Goal: Browse casually: Explore the website without a specific task or goal

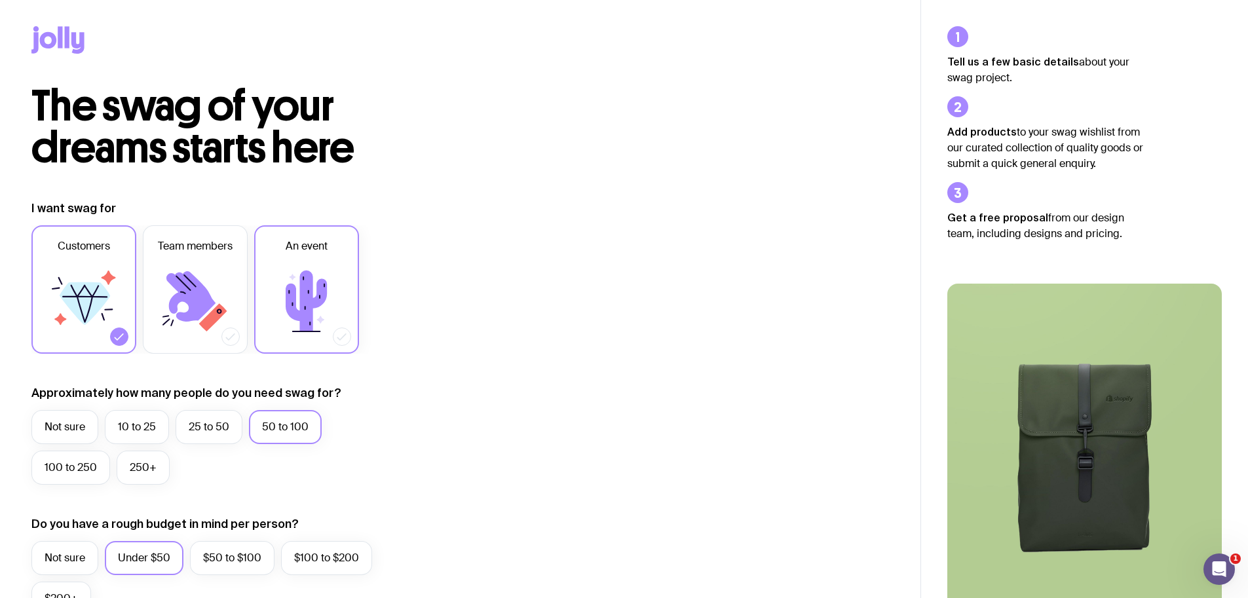
click at [277, 257] on label "An event" at bounding box center [306, 289] width 105 height 128
click at [0, 0] on input "An event" at bounding box center [0, 0] width 0 height 0
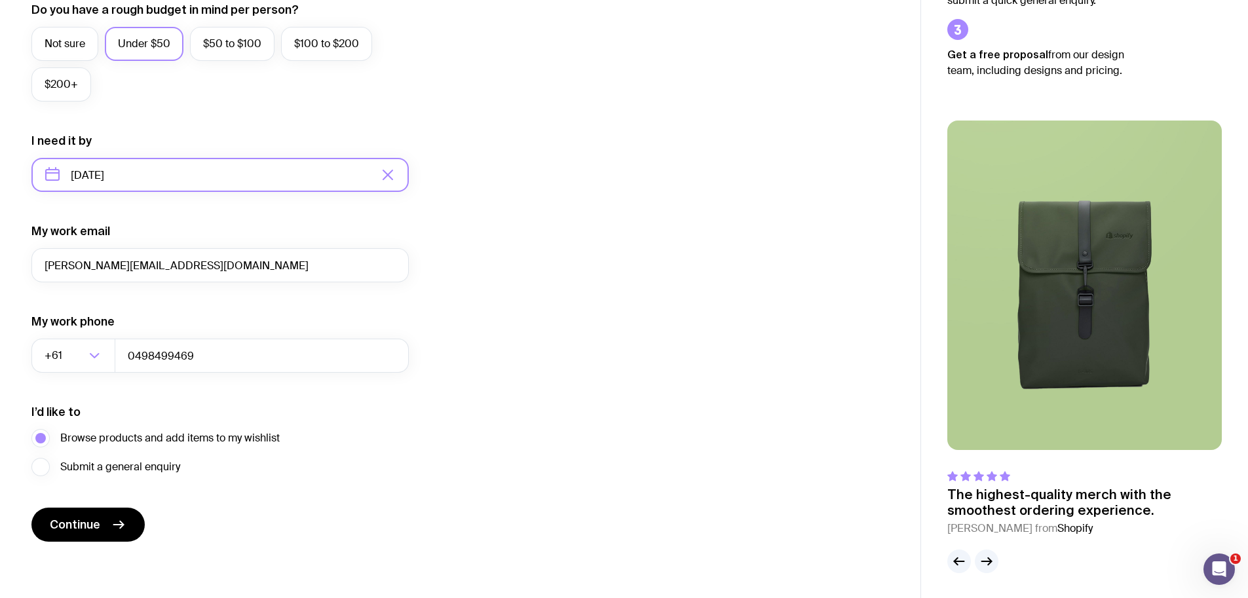
scroll to position [515, 0]
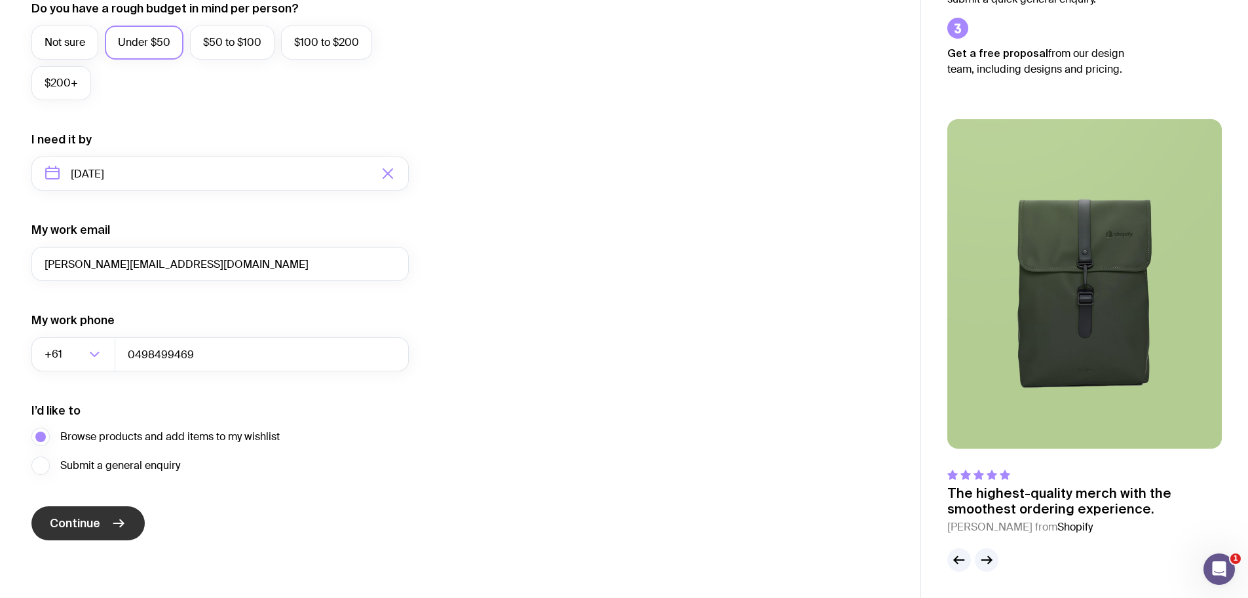
click at [126, 513] on button "Continue" at bounding box center [87, 523] width 113 height 34
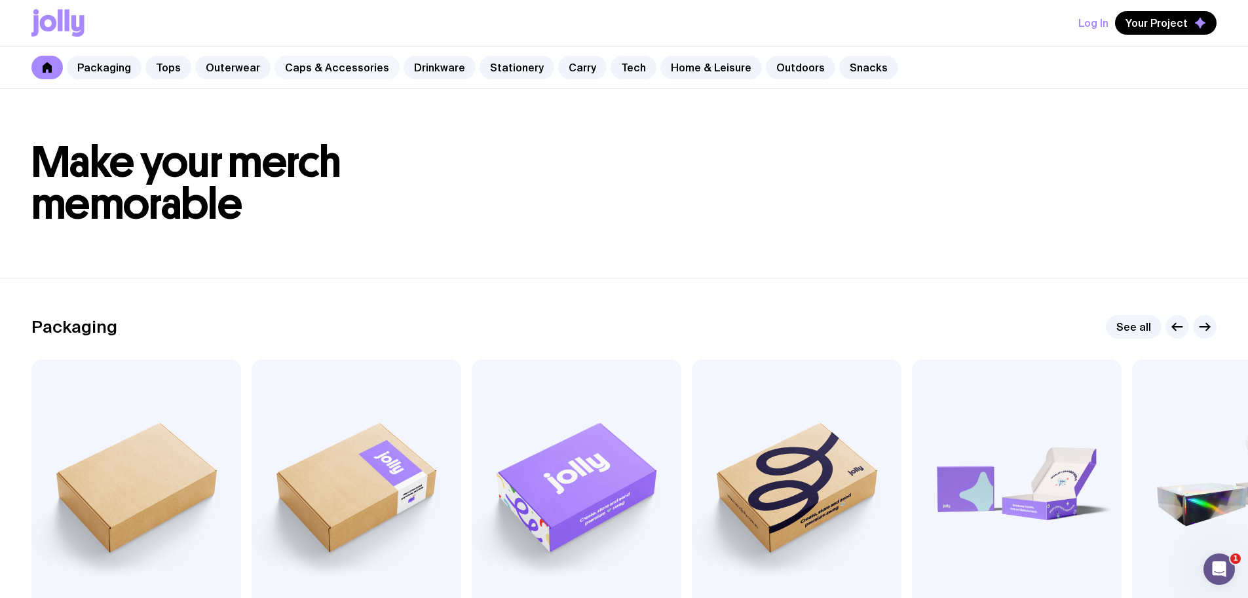
click at [333, 73] on link "Caps & Accessories" at bounding box center [336, 68] width 125 height 24
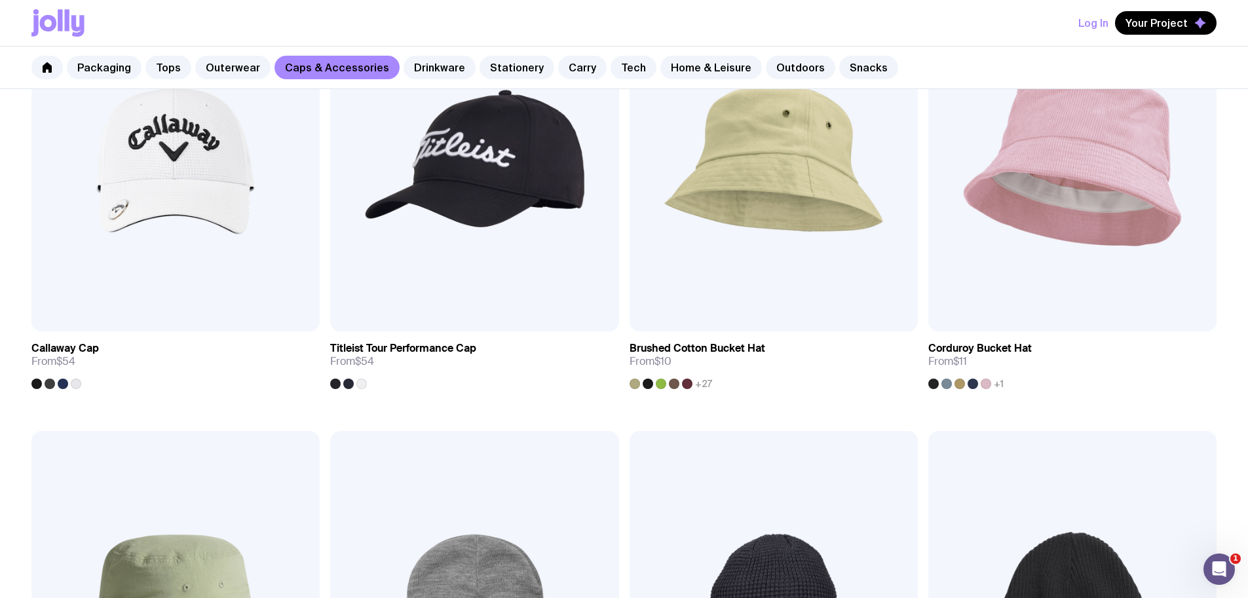
scroll to position [642, 0]
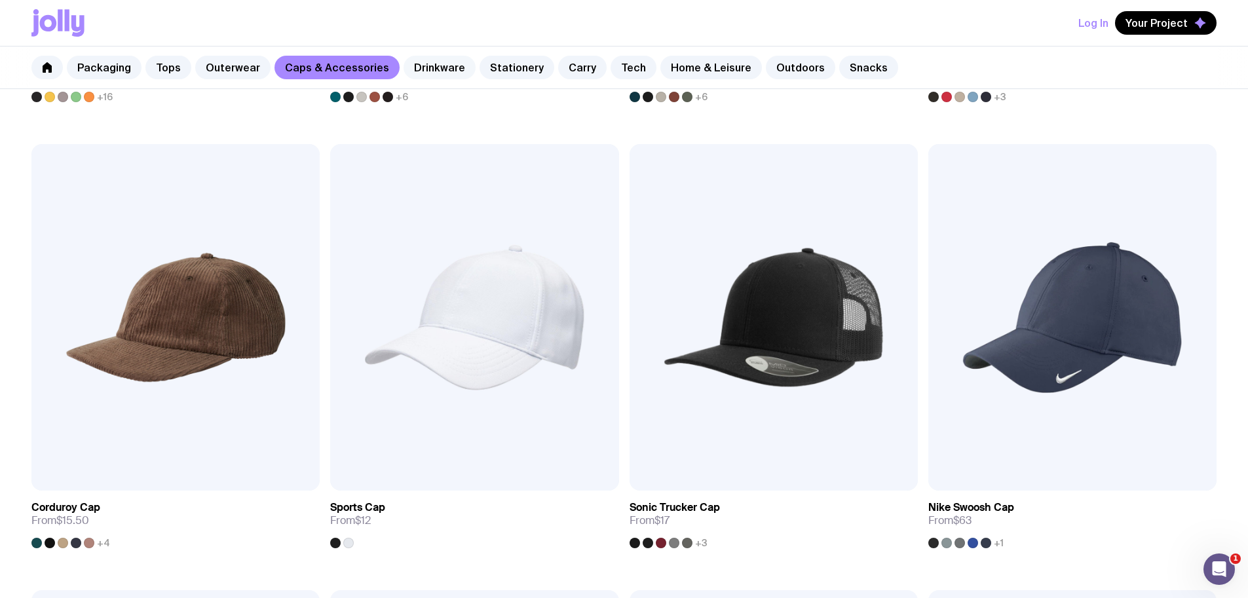
click at [441, 73] on link "Drinkware" at bounding box center [439, 68] width 72 height 24
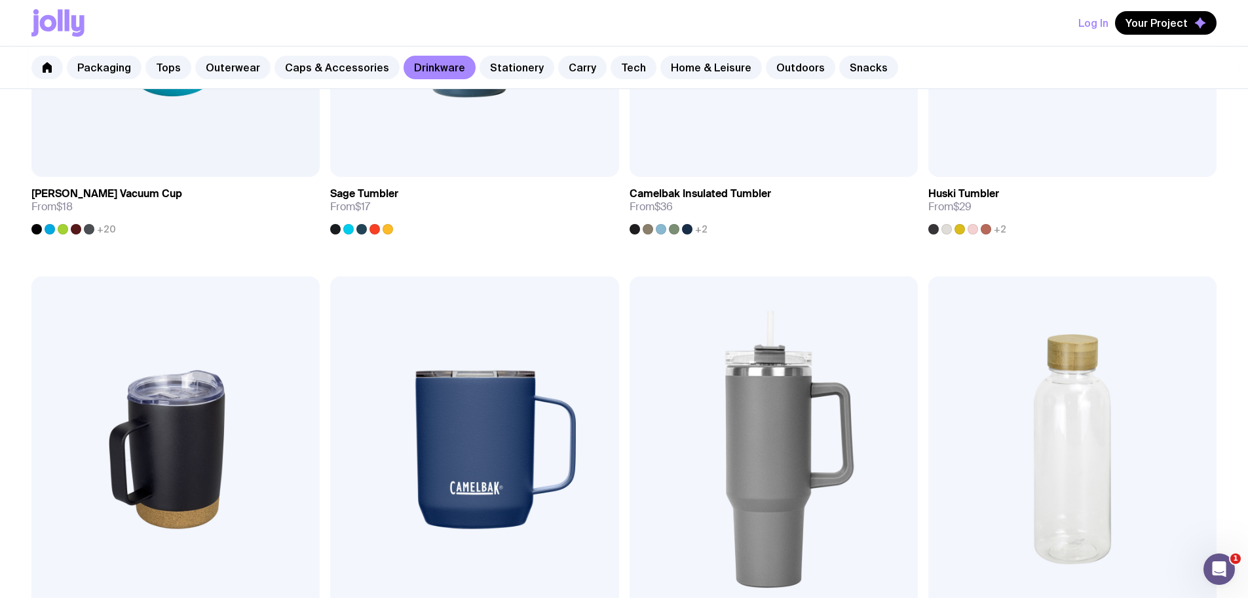
scroll to position [1229, 0]
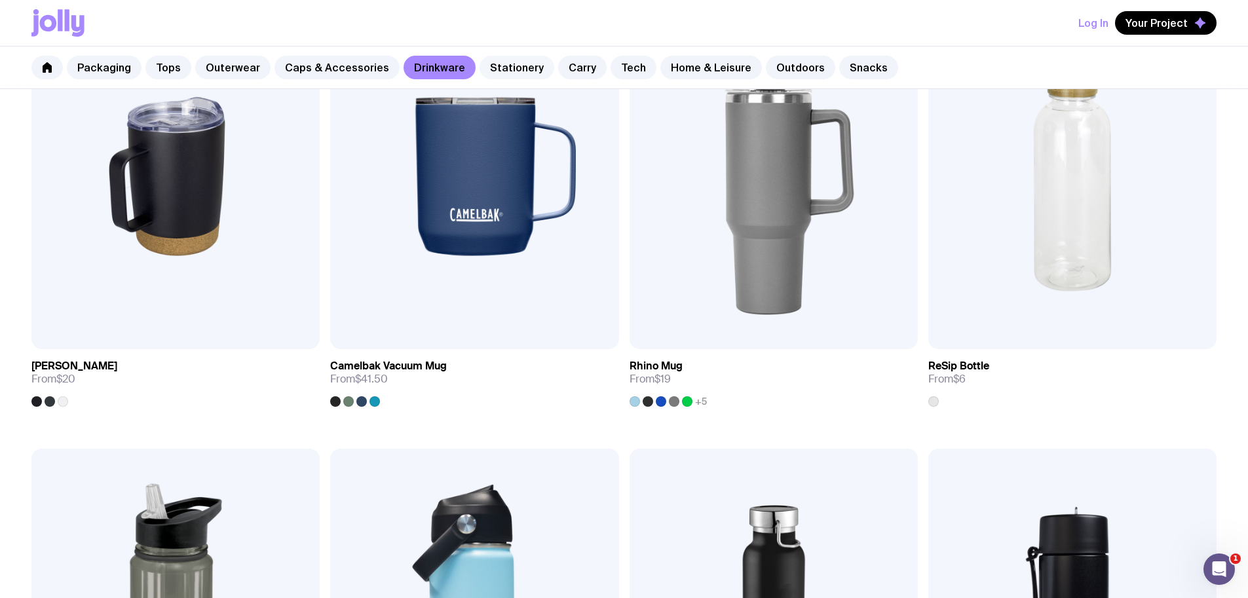
click at [495, 73] on link "Stationery" at bounding box center [516, 68] width 75 height 24
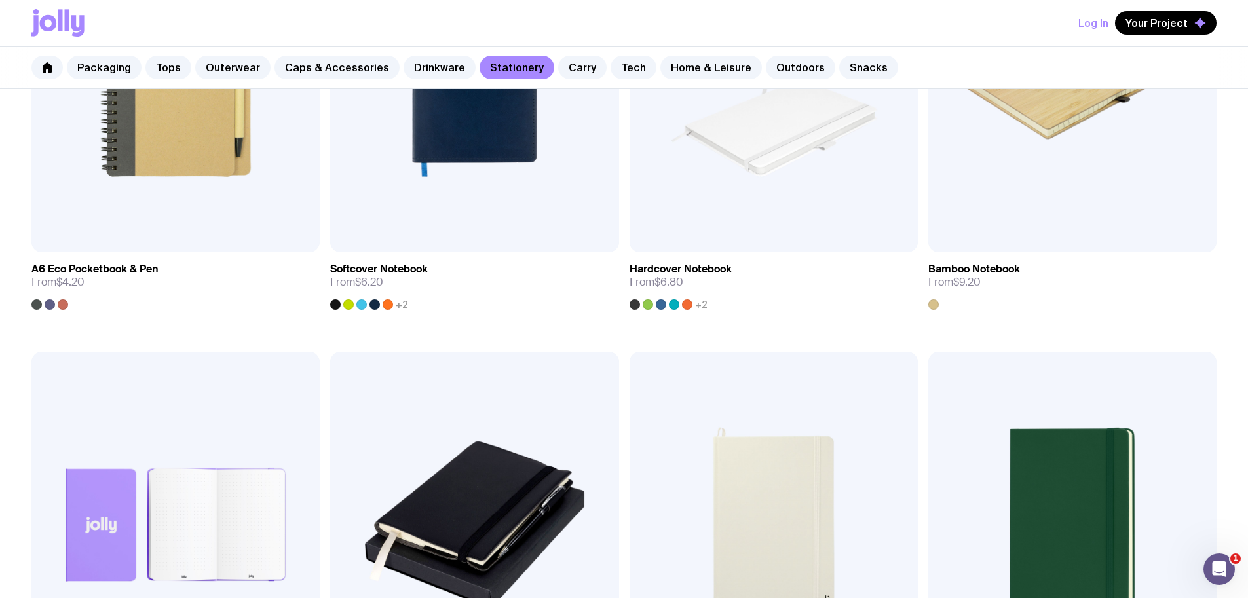
scroll to position [1554, 0]
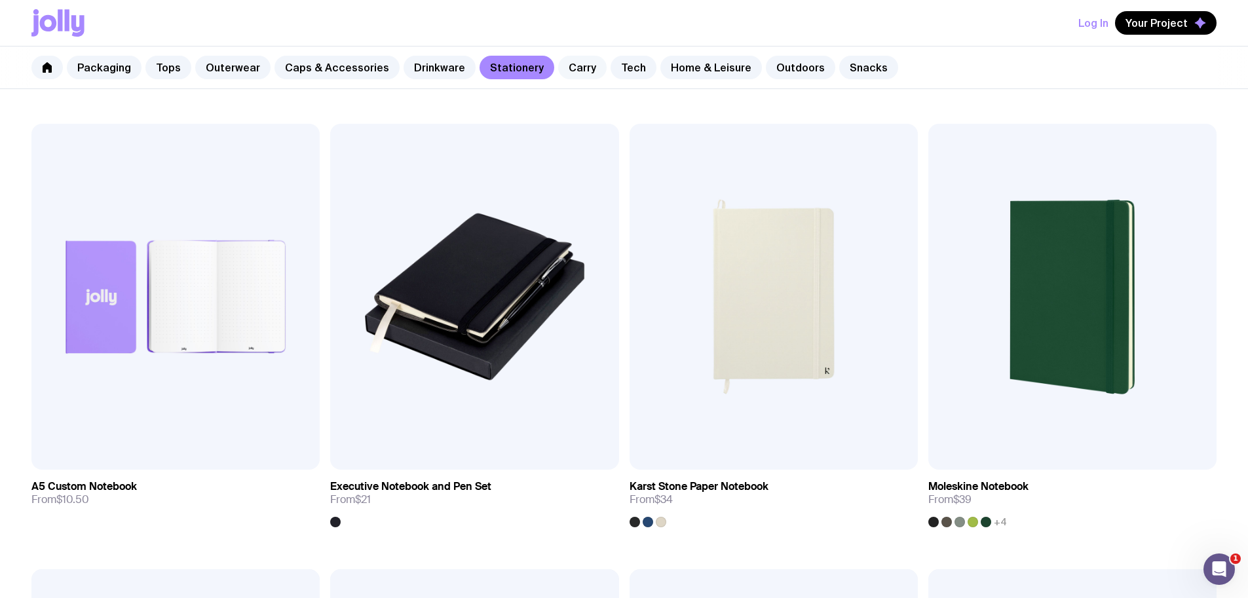
click at [569, 69] on link "Carry" at bounding box center [582, 68] width 48 height 24
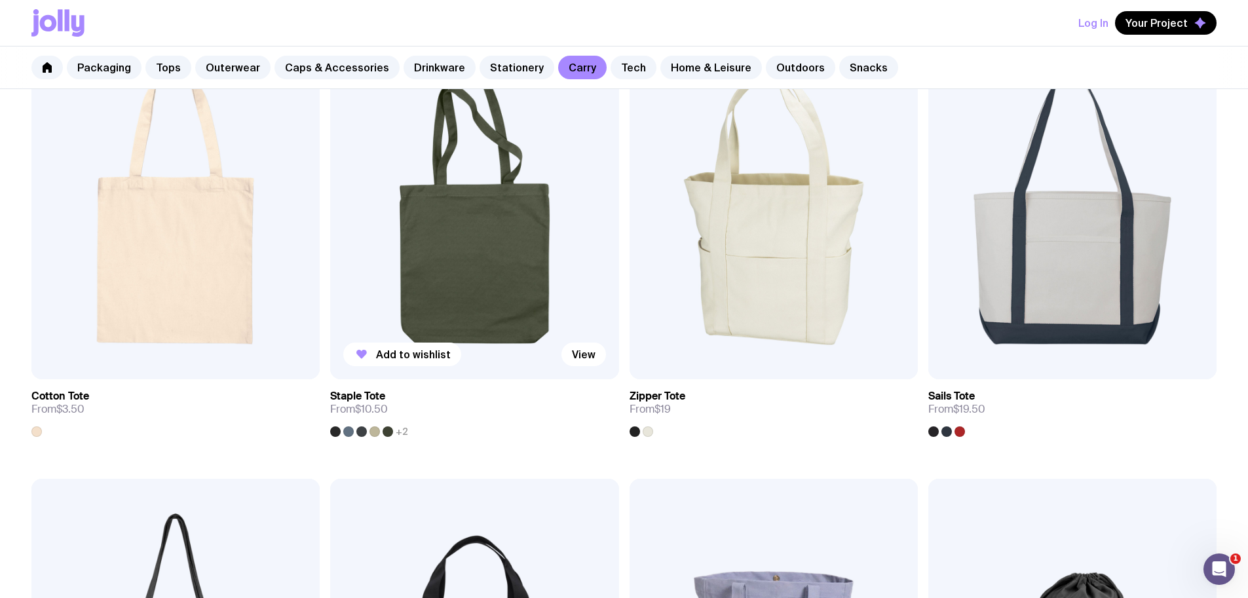
scroll to position [508, 0]
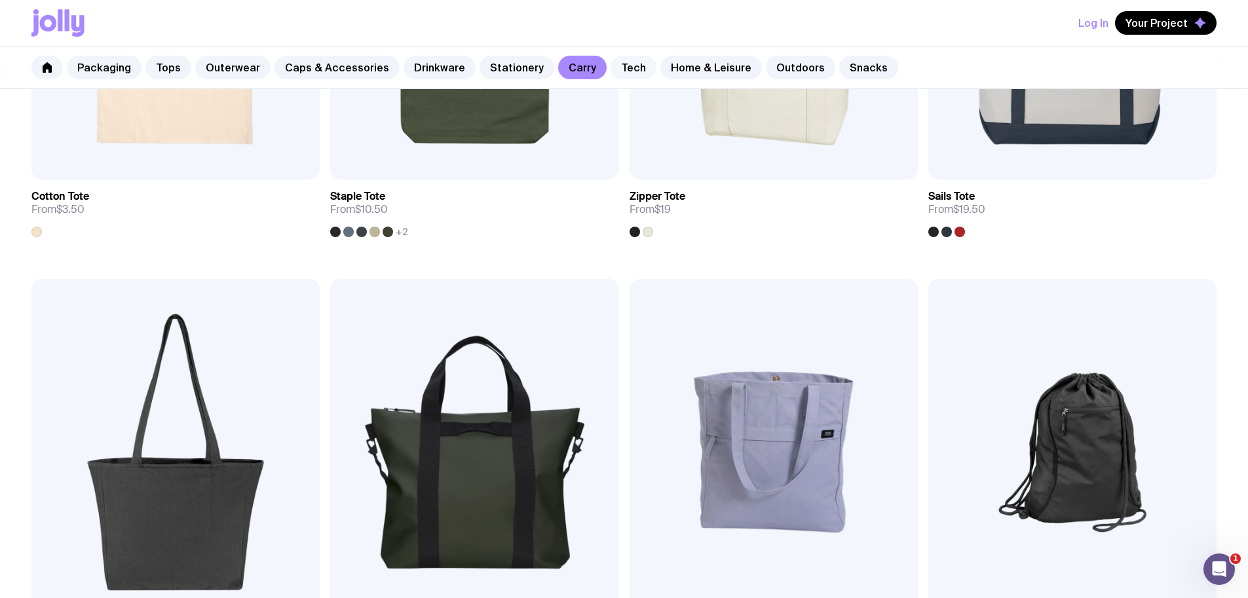
click at [616, 64] on link "Tech" at bounding box center [633, 68] width 46 height 24
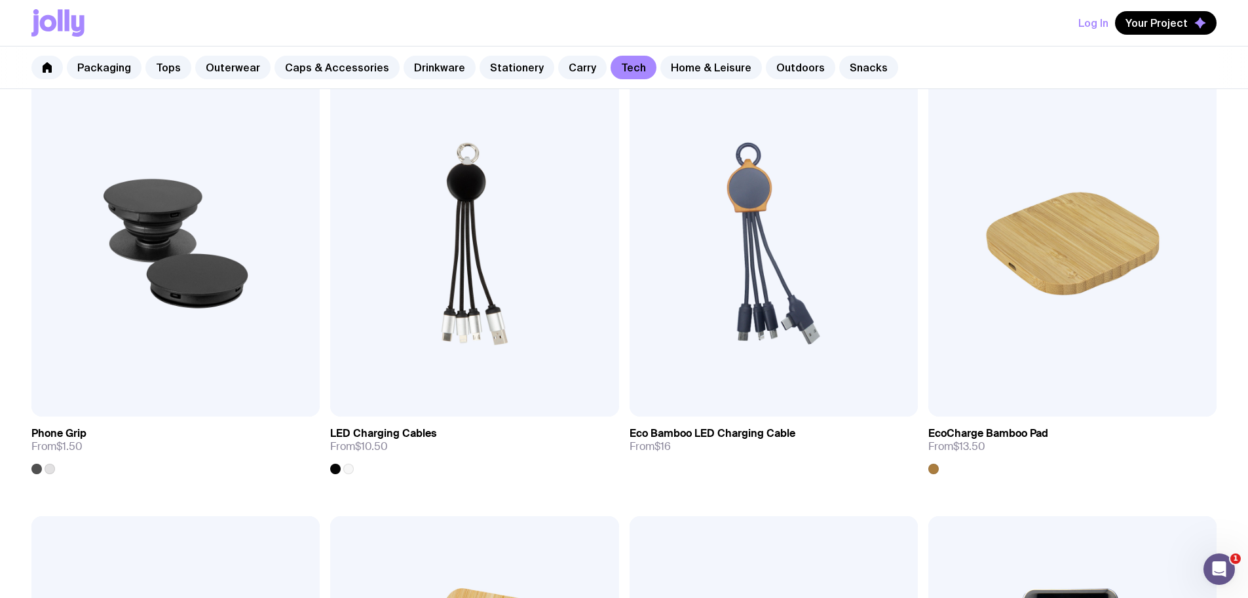
scroll to position [293, 0]
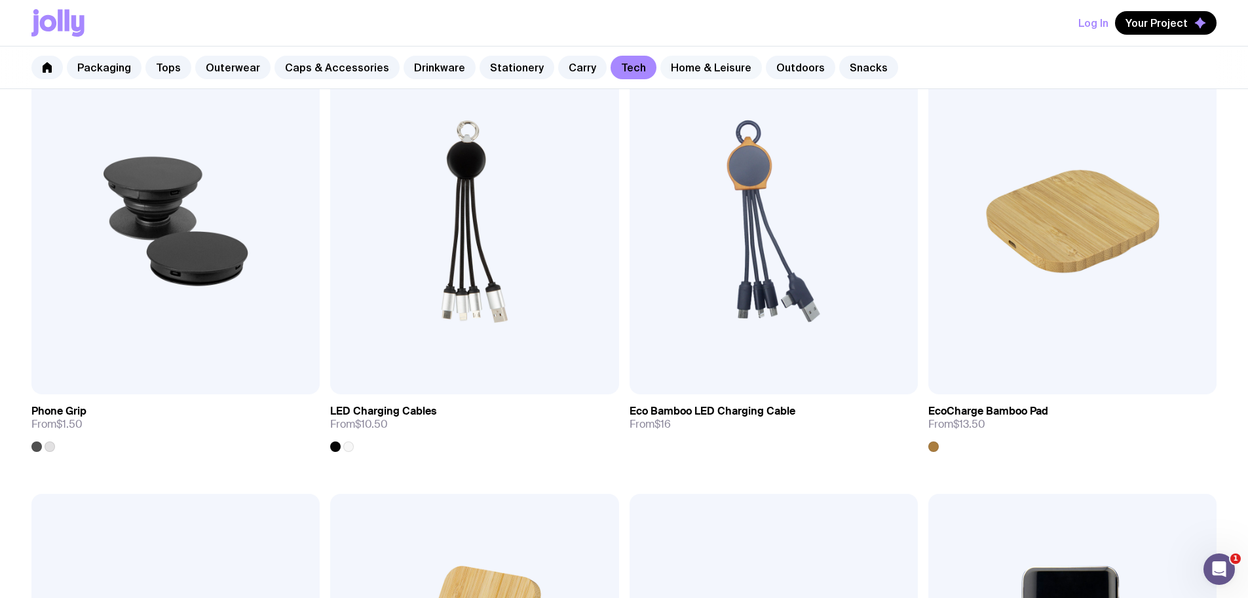
click at [660, 68] on link "Home & Leisure" at bounding box center [711, 68] width 102 height 24
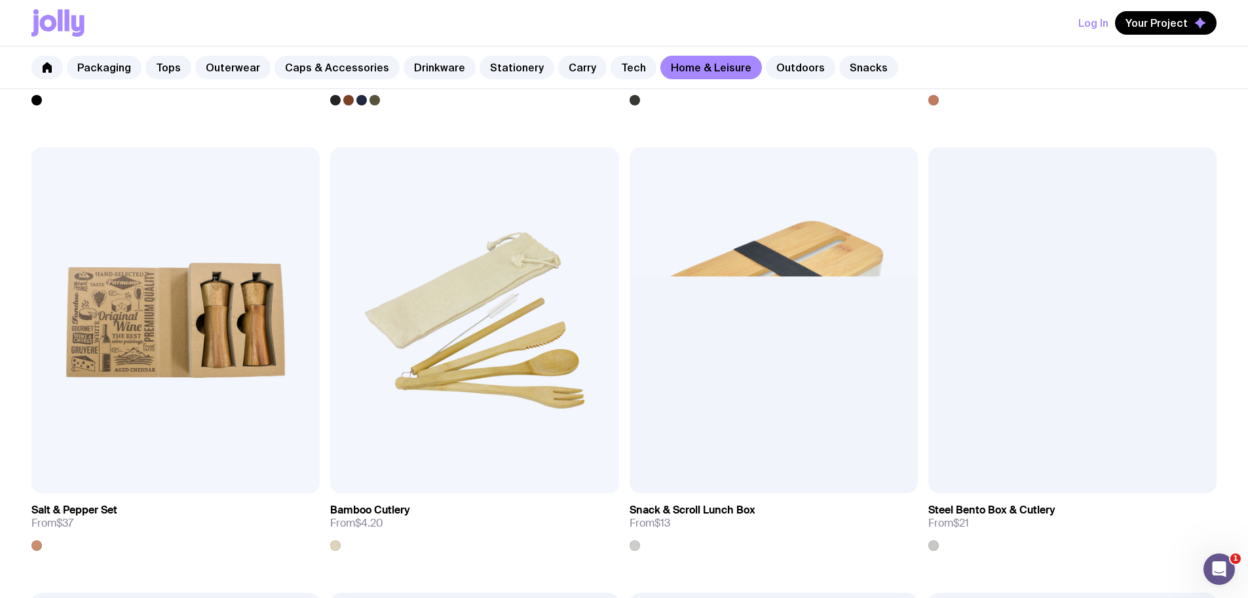
scroll to position [1606, 0]
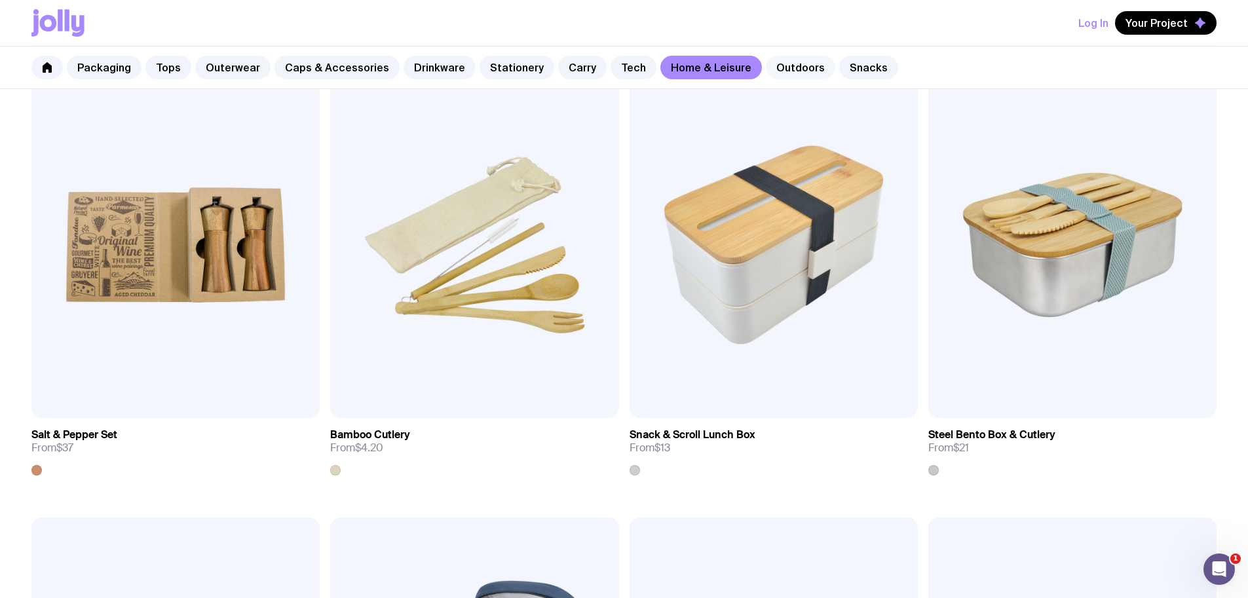
click at [769, 73] on link "Outdoors" at bounding box center [800, 68] width 69 height 24
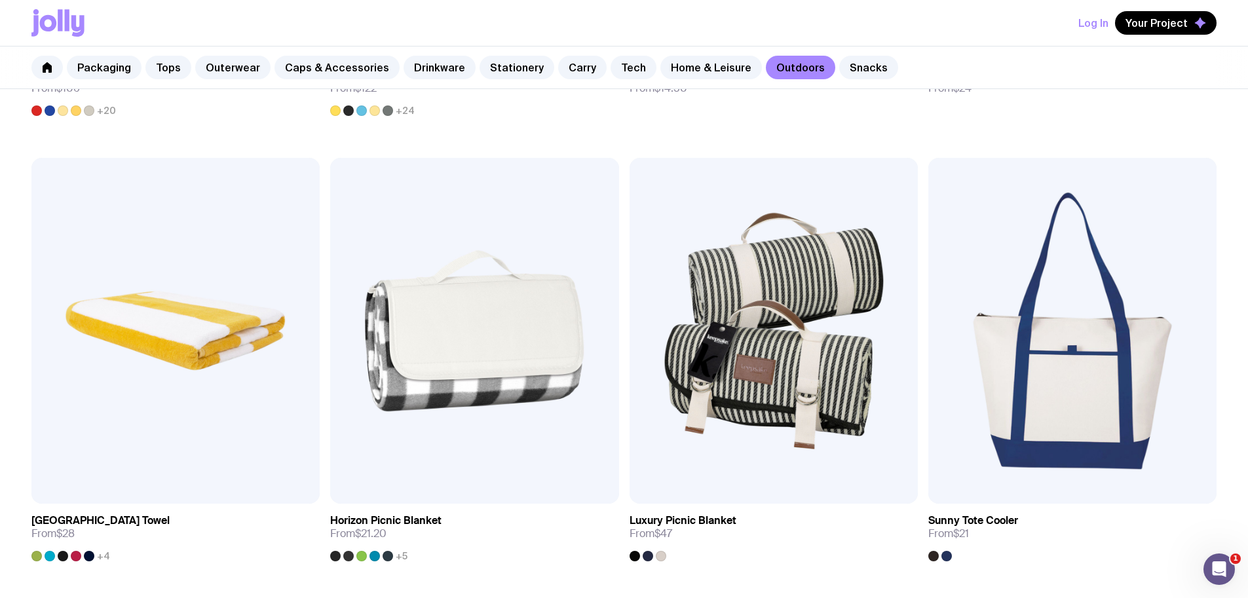
scroll to position [1139, 0]
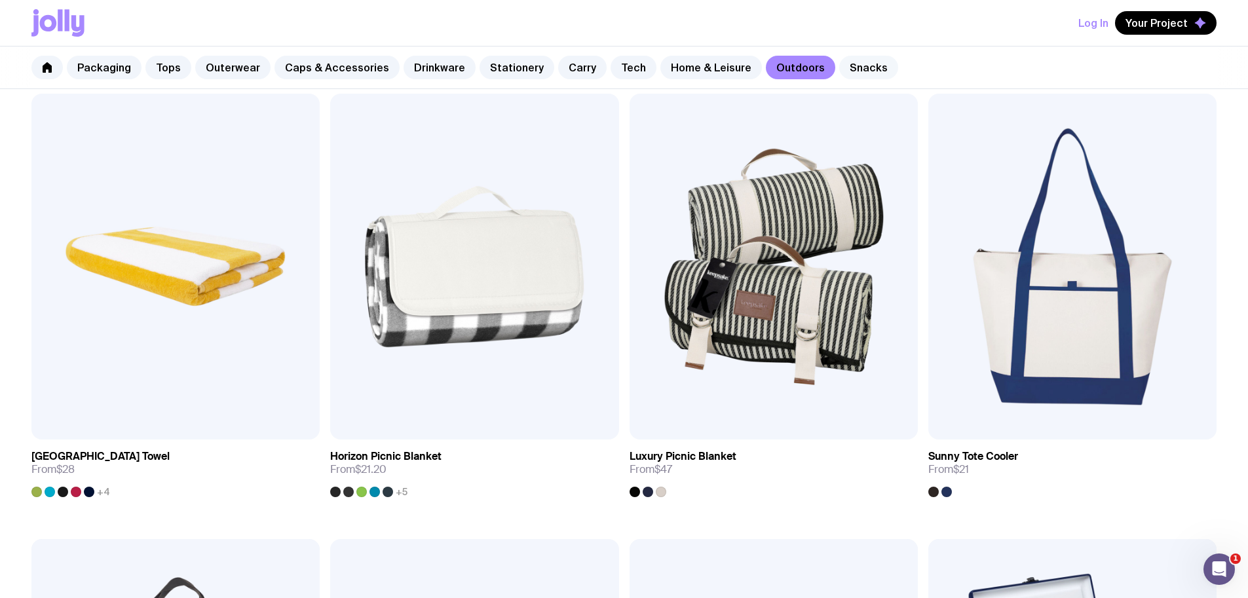
click at [843, 71] on link "Snacks" at bounding box center [868, 68] width 59 height 24
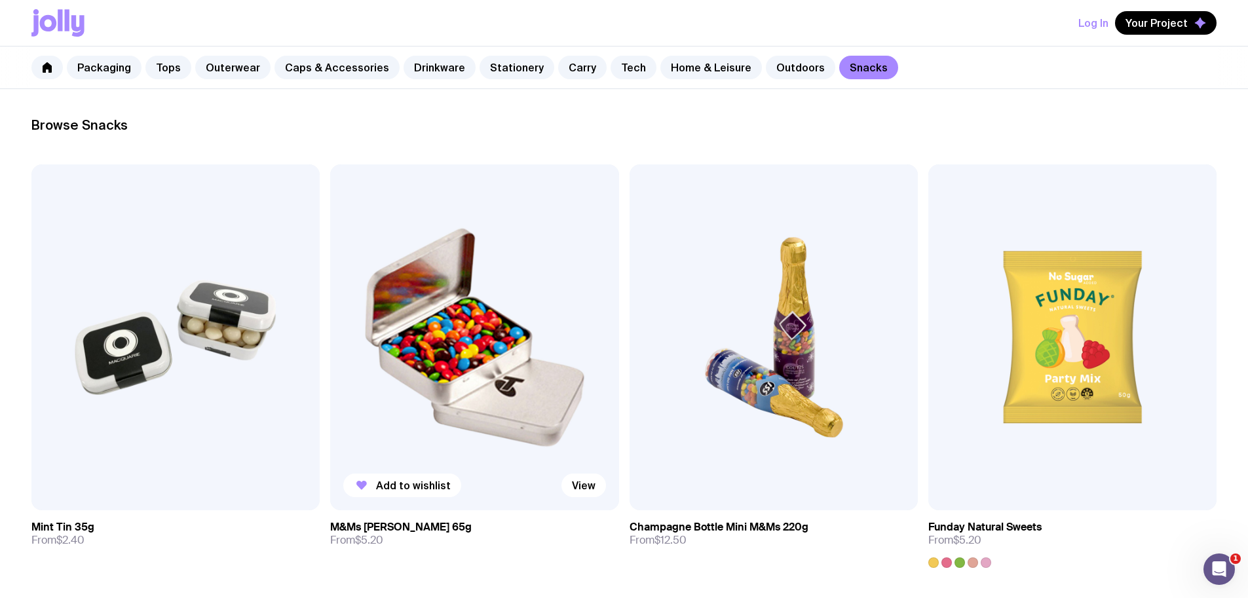
scroll to position [196, 0]
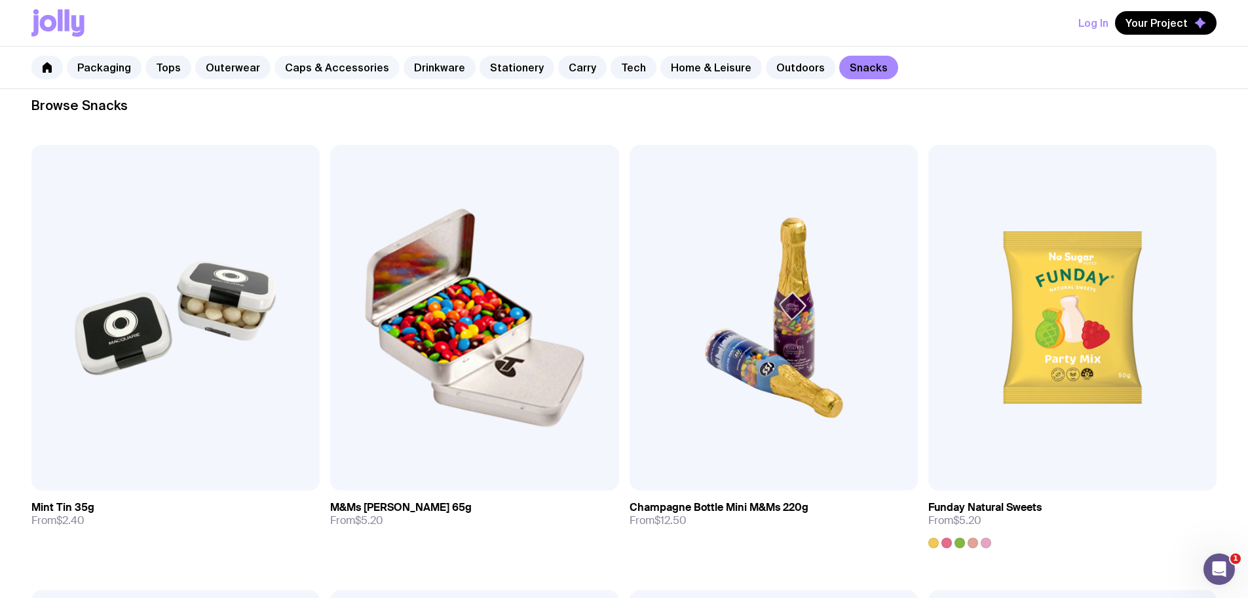
click at [327, 76] on link "Caps & Accessories" at bounding box center [336, 68] width 125 height 24
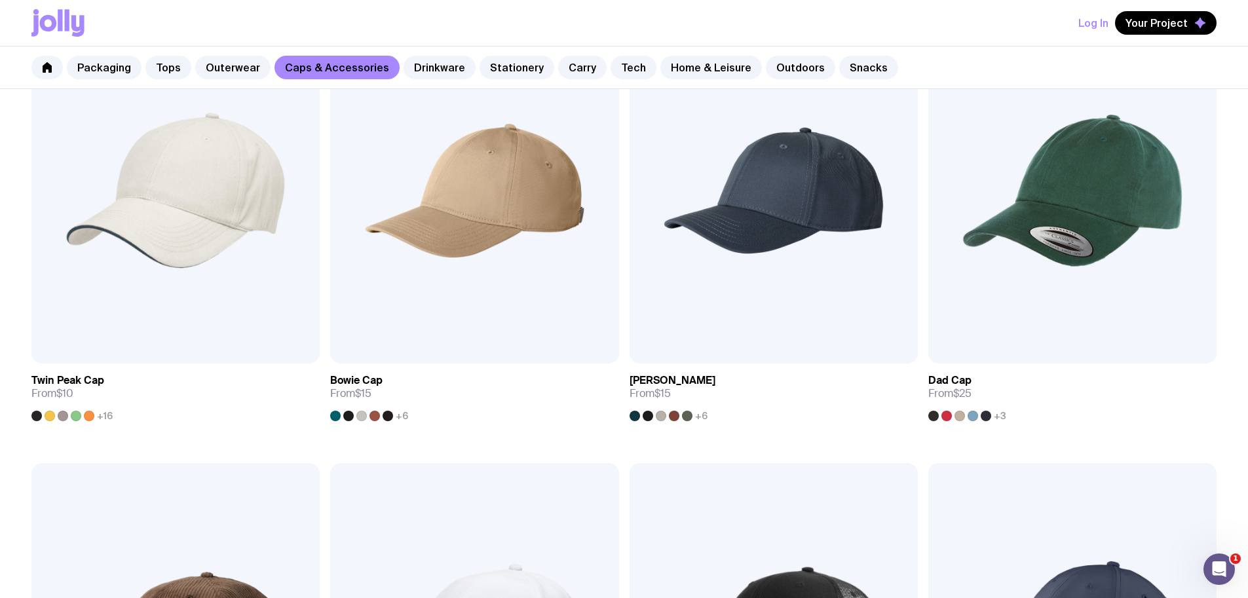
scroll to position [349, 0]
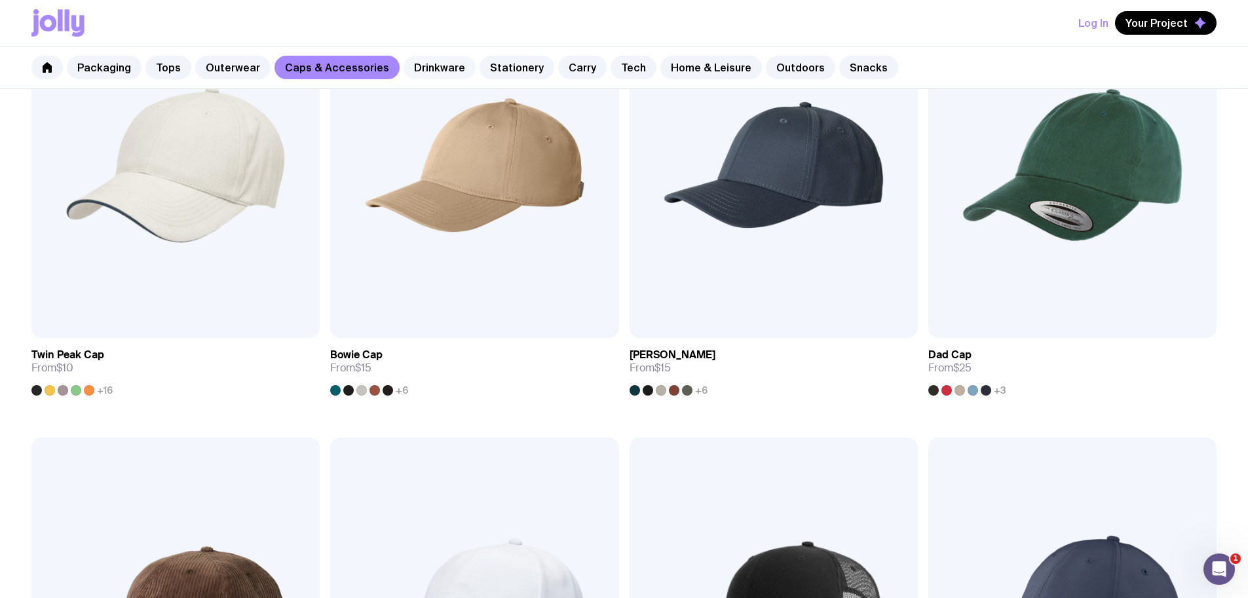
click at [430, 68] on link "Drinkware" at bounding box center [439, 68] width 72 height 24
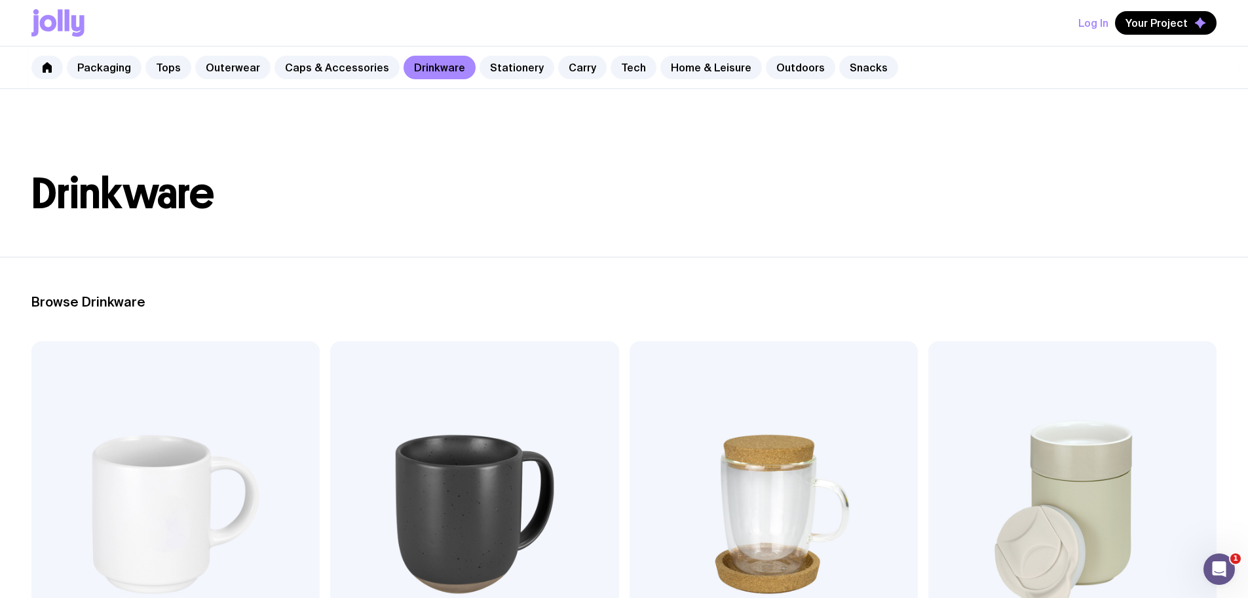
scroll to position [122, 0]
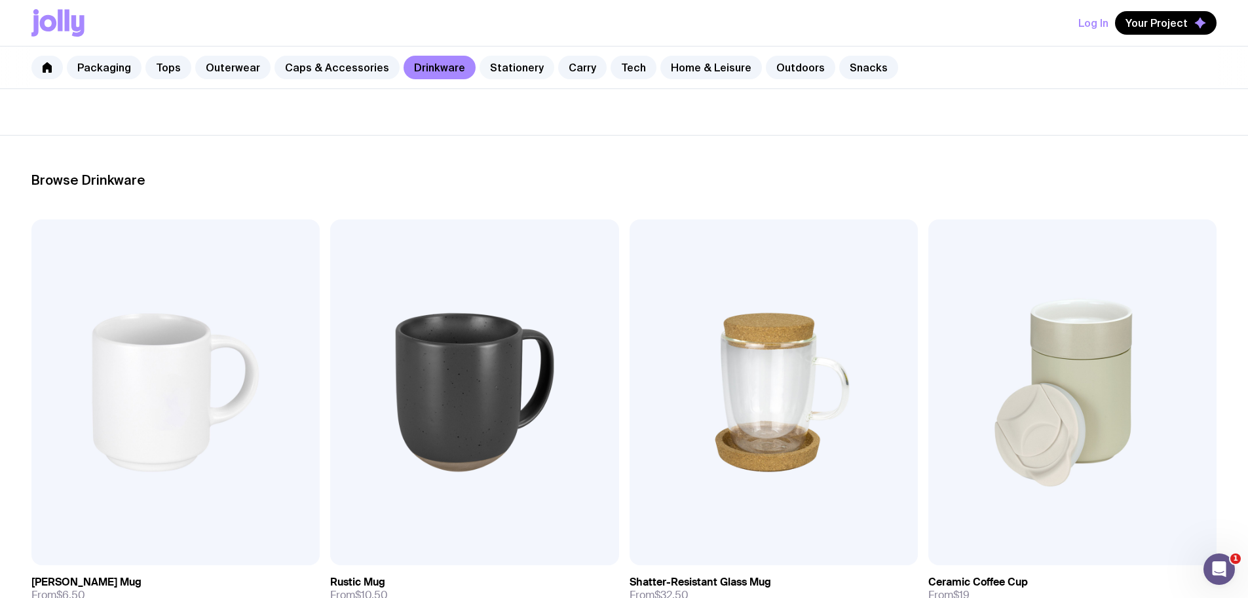
click at [502, 71] on link "Stationery" at bounding box center [516, 68] width 75 height 24
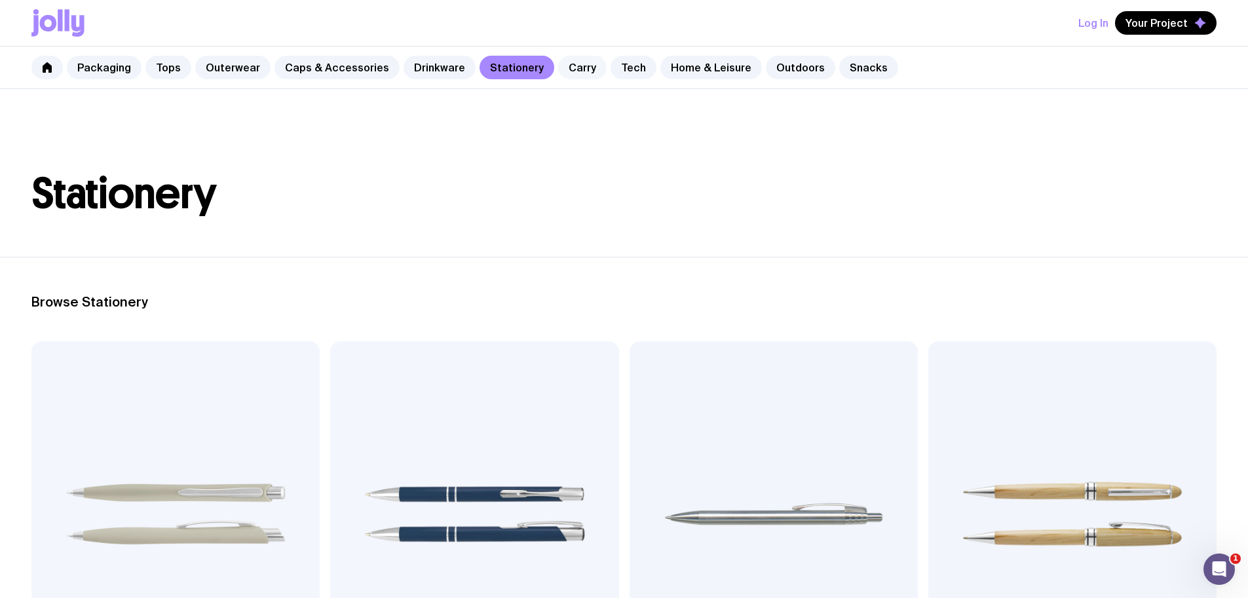
click at [570, 62] on link "Carry" at bounding box center [582, 68] width 48 height 24
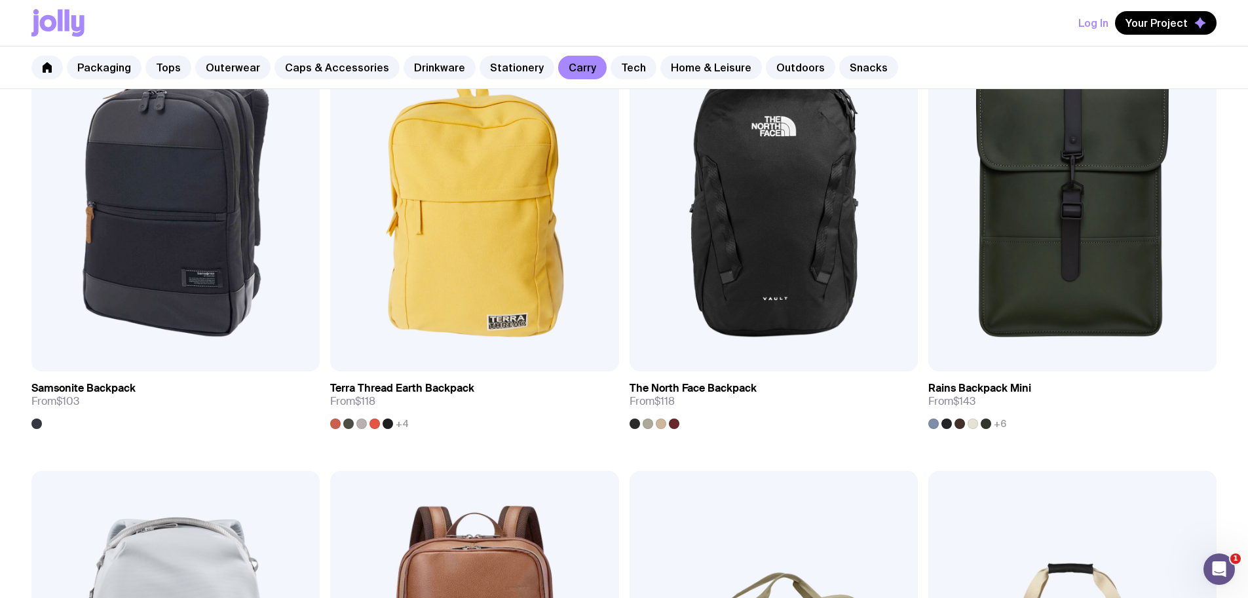
scroll to position [1677, 0]
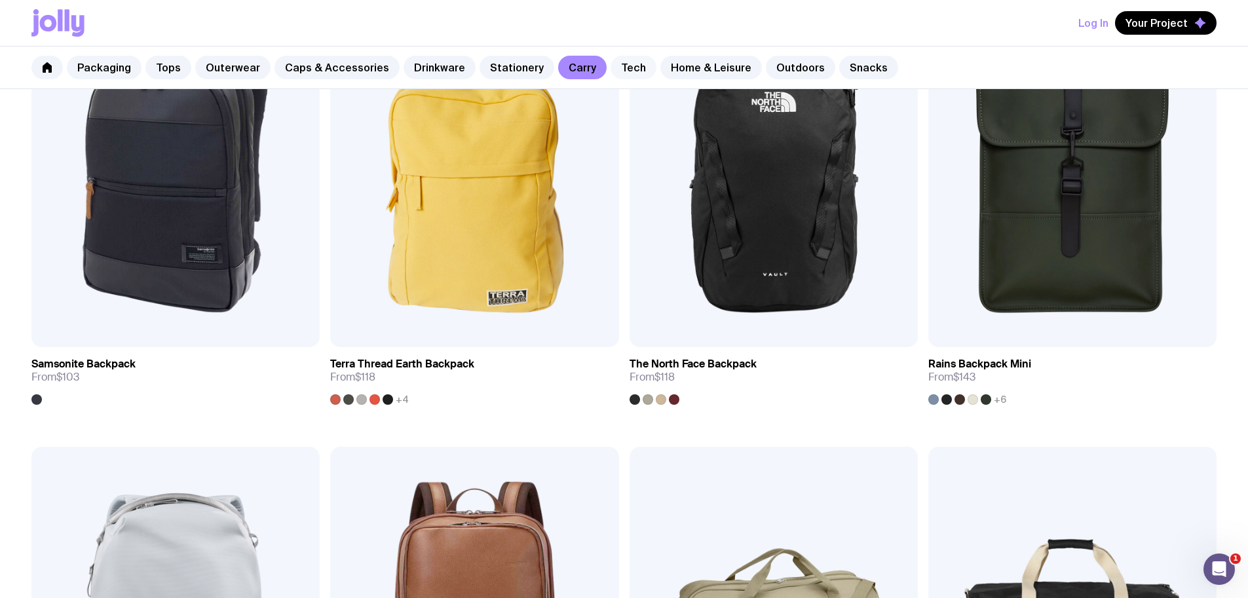
click at [615, 66] on link "Tech" at bounding box center [633, 68] width 46 height 24
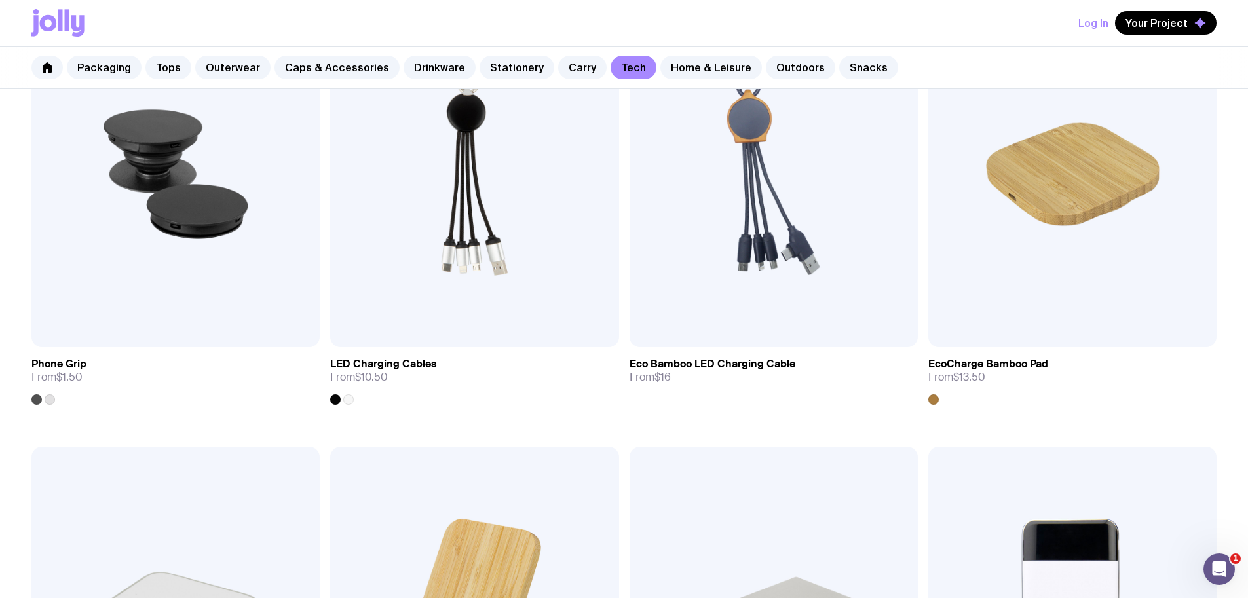
scroll to position [366, 0]
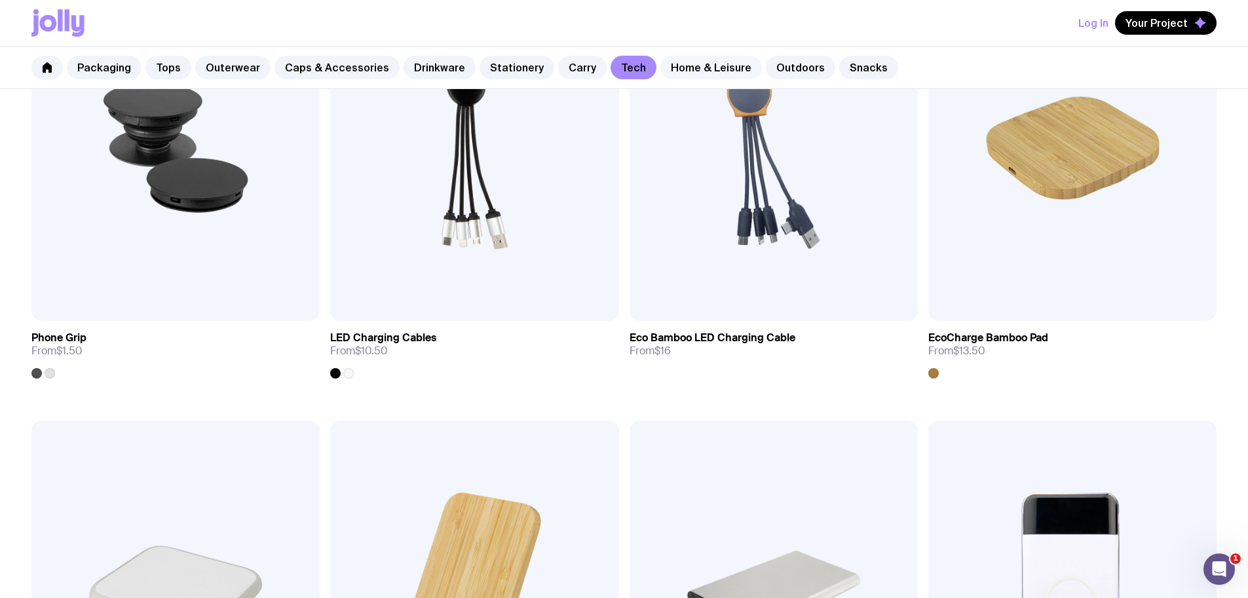
click at [698, 68] on link "Home & Leisure" at bounding box center [711, 68] width 102 height 24
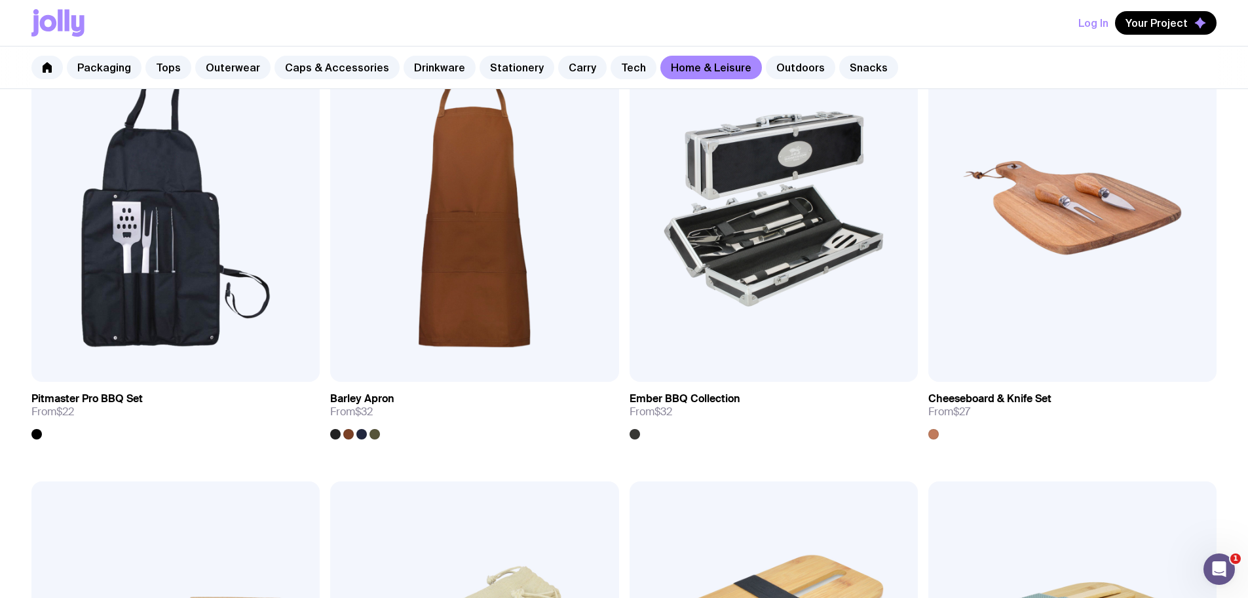
scroll to position [747, 0]
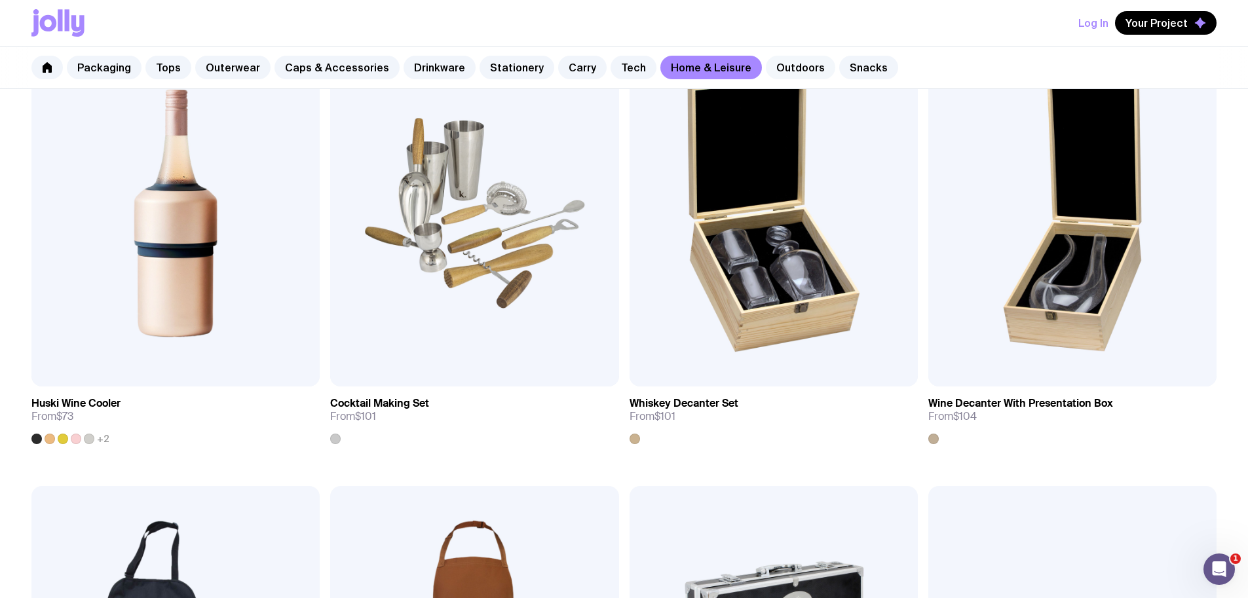
click at [768, 67] on link "Outdoors" at bounding box center [800, 68] width 69 height 24
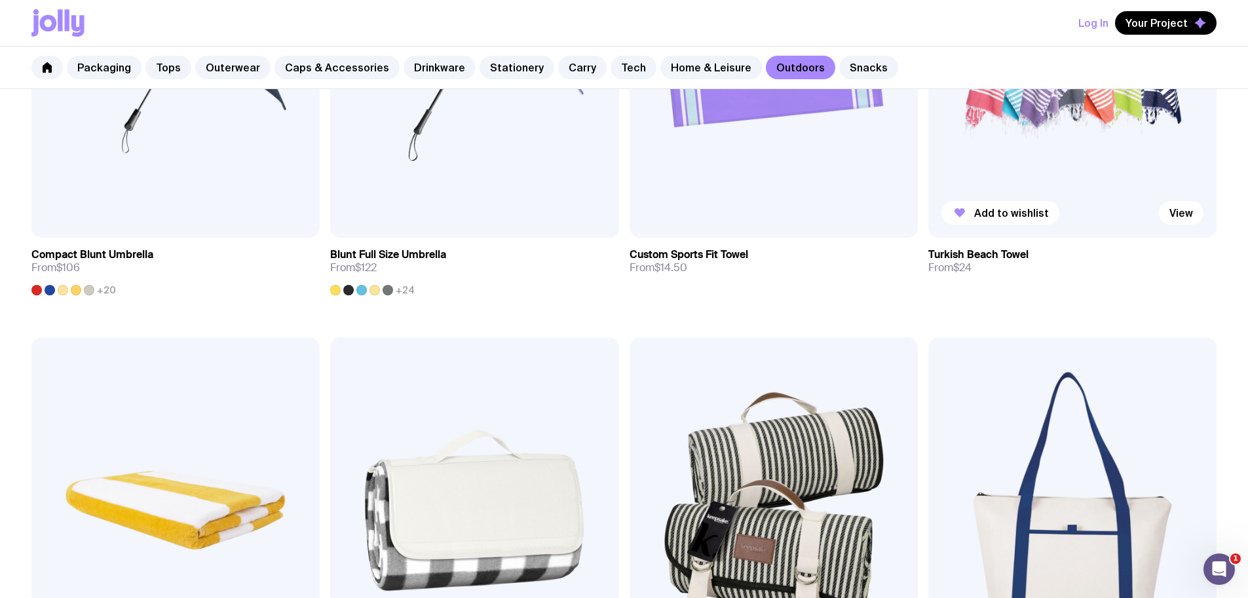
scroll to position [1134, 0]
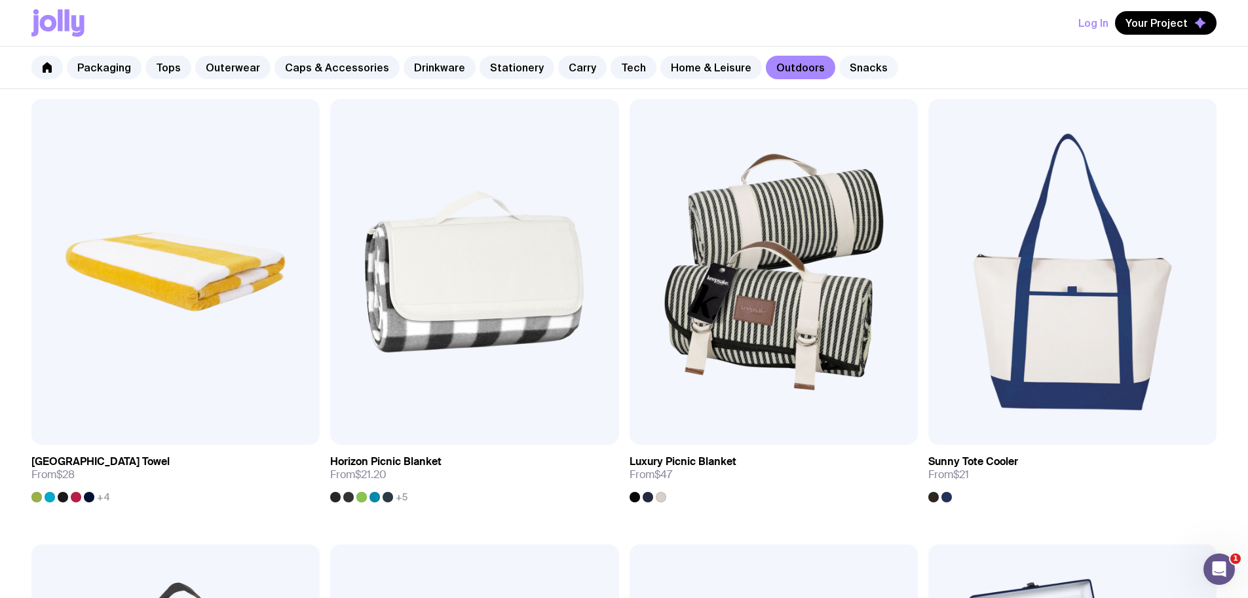
click at [839, 69] on link "Snacks" at bounding box center [868, 68] width 59 height 24
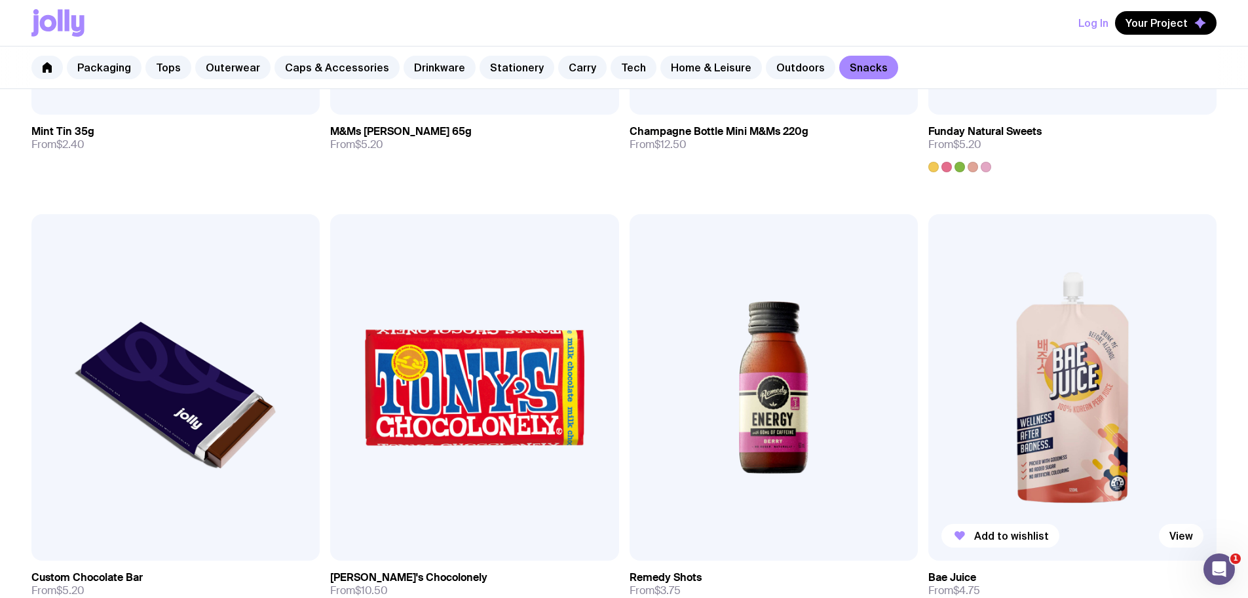
scroll to position [579, 0]
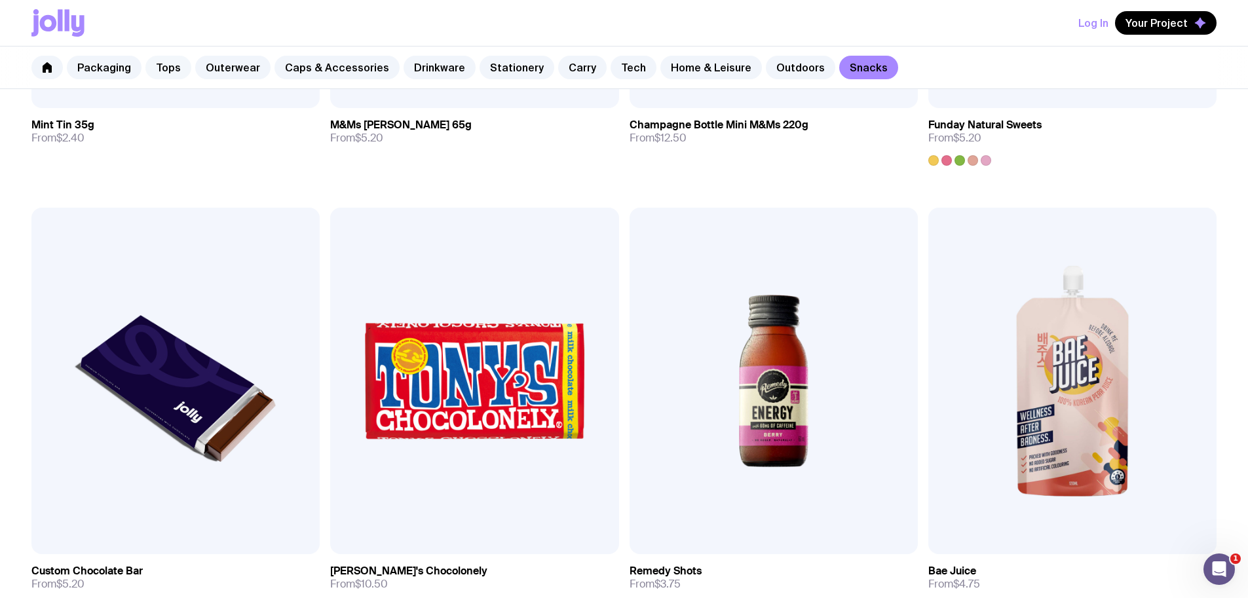
click at [166, 70] on link "Tops" at bounding box center [168, 68] width 46 height 24
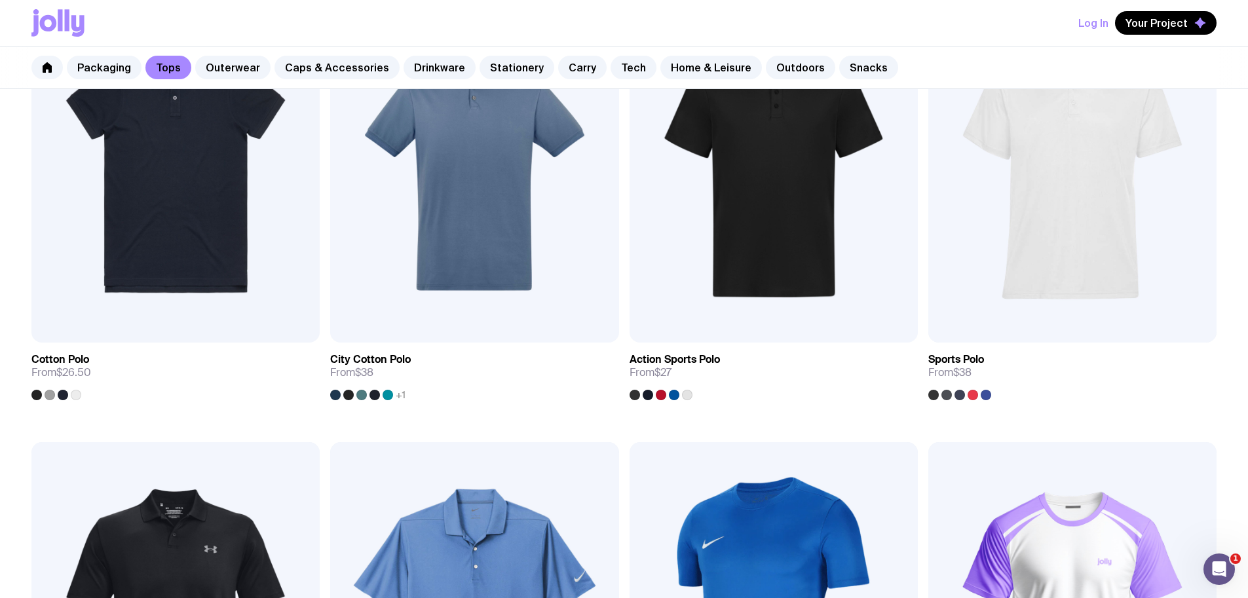
scroll to position [902, 0]
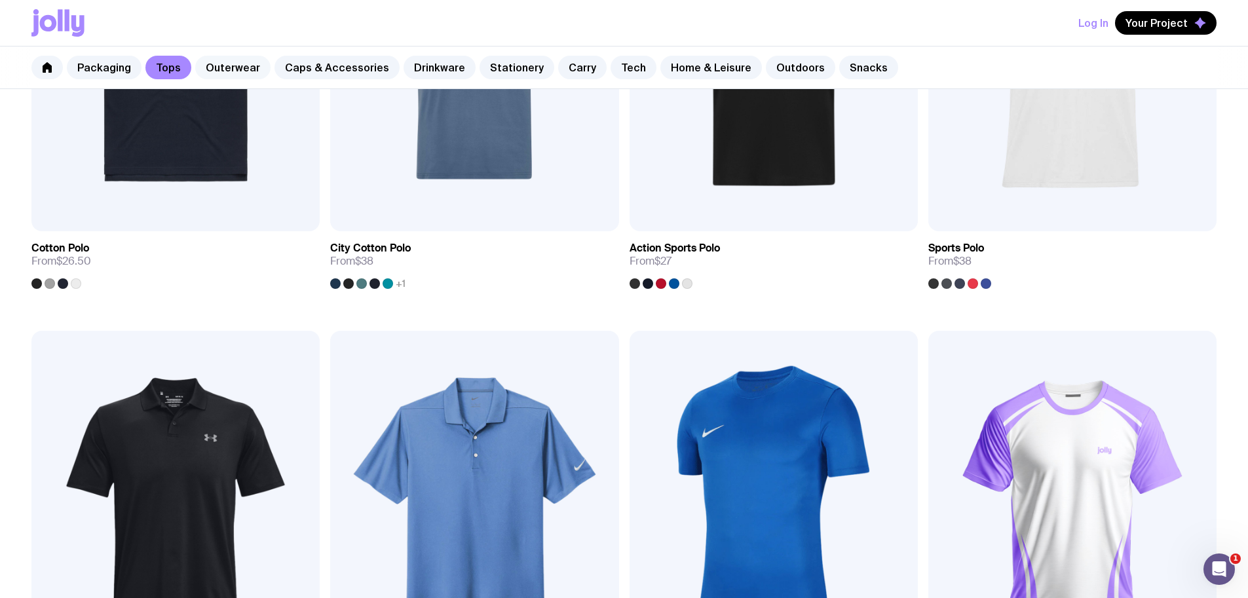
click at [237, 72] on link "Outerwear" at bounding box center [232, 68] width 75 height 24
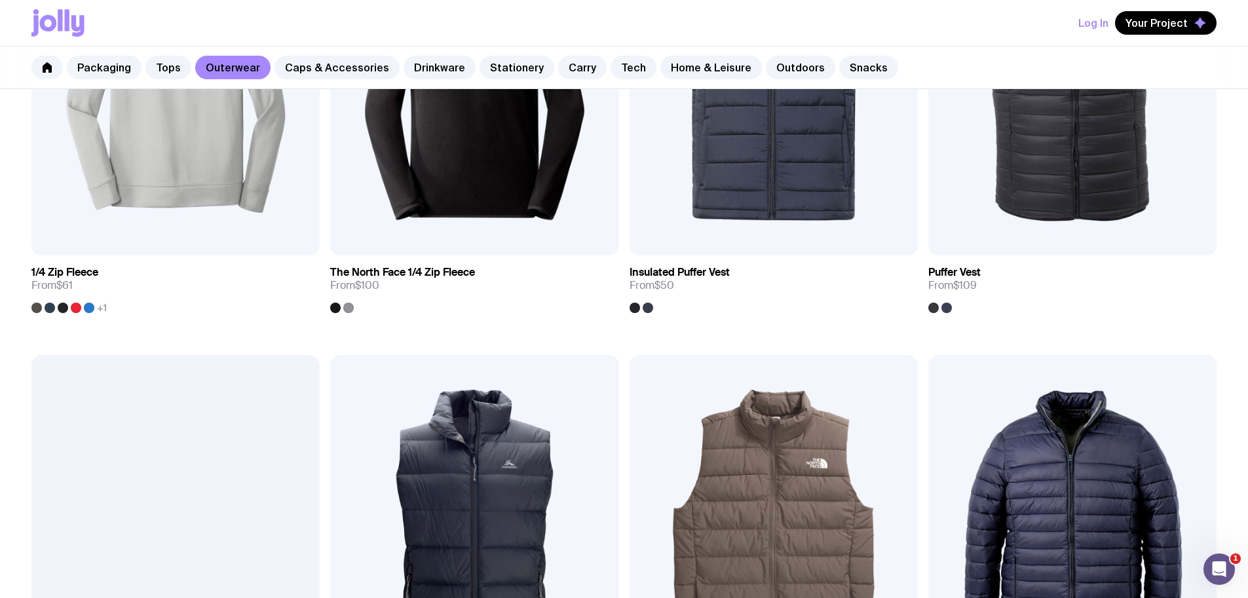
scroll to position [1228, 0]
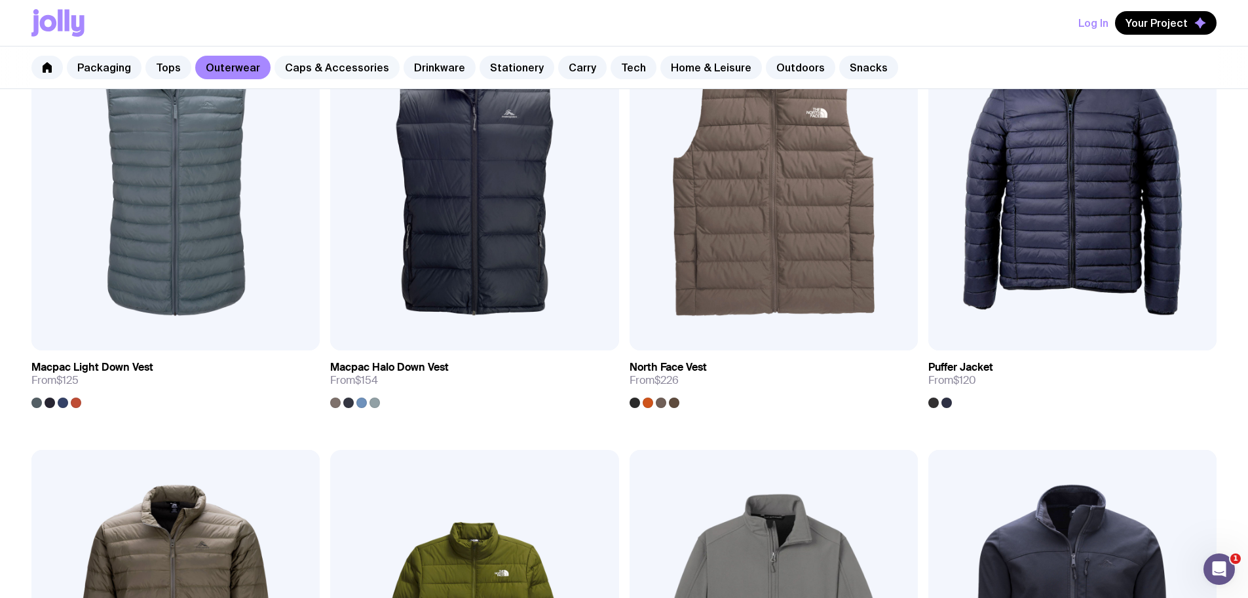
click at [366, 65] on link "Caps & Accessories" at bounding box center [336, 68] width 125 height 24
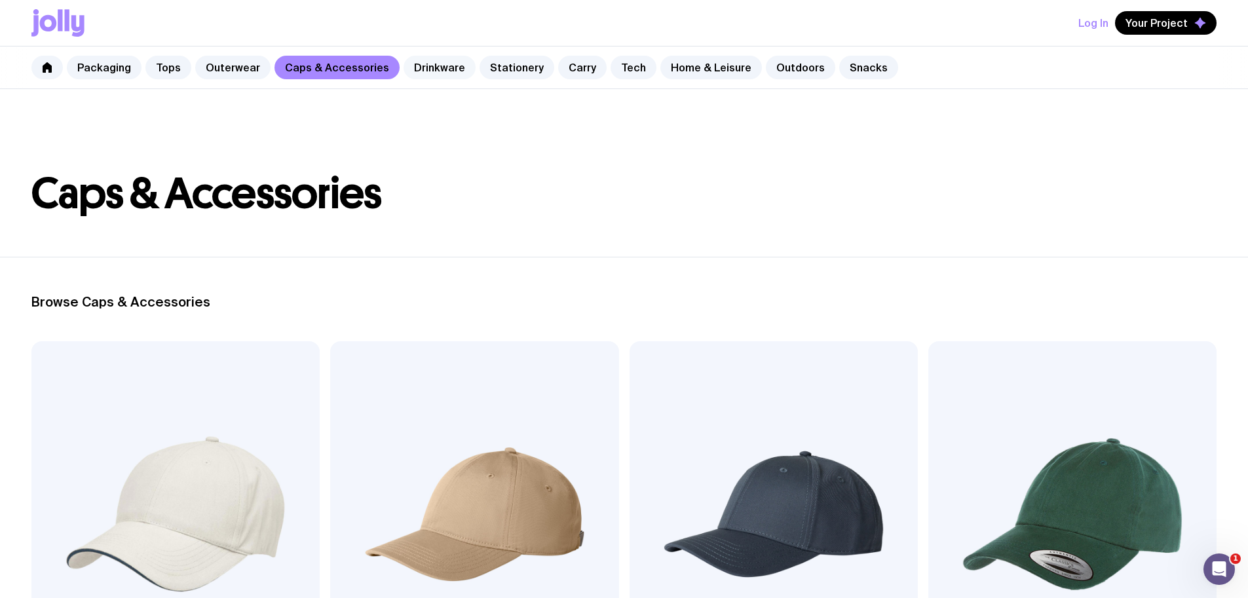
click at [425, 58] on link "Drinkware" at bounding box center [439, 68] width 72 height 24
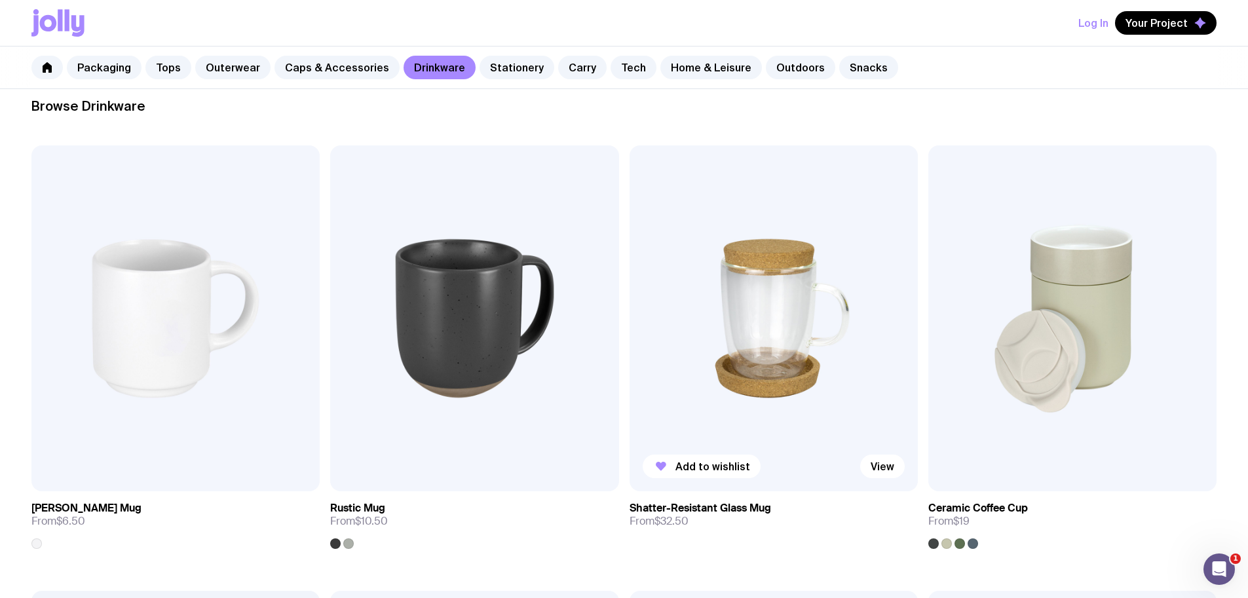
scroll to position [195, 0]
click at [496, 63] on link "Stationery" at bounding box center [516, 68] width 75 height 24
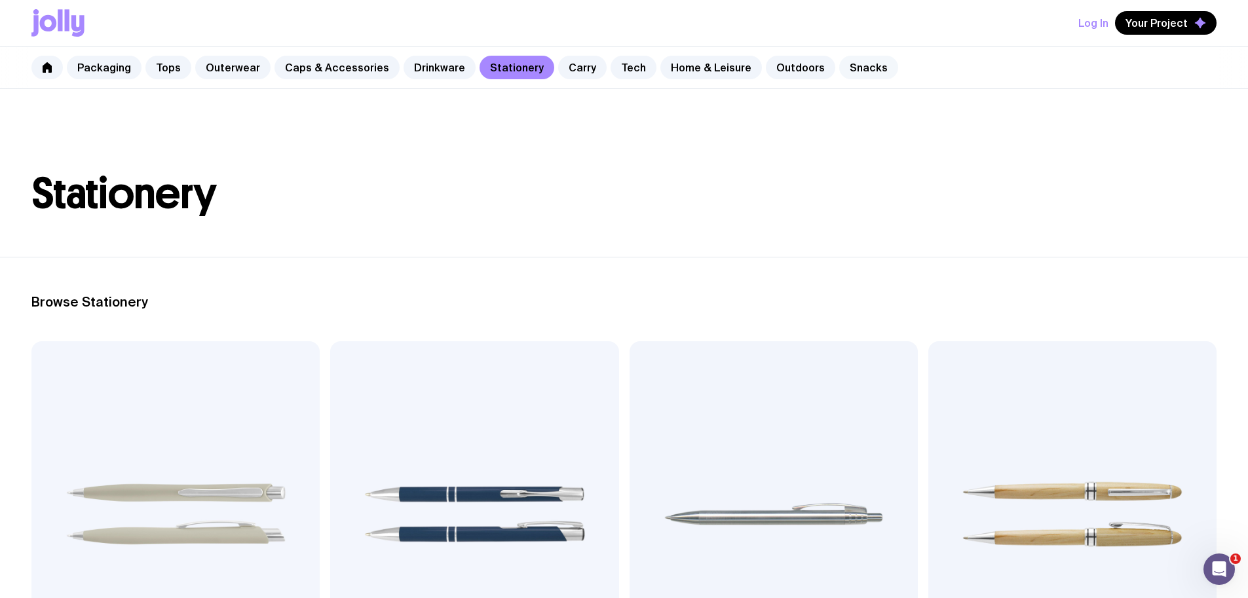
click at [864, 67] on link "Snacks" at bounding box center [868, 68] width 59 height 24
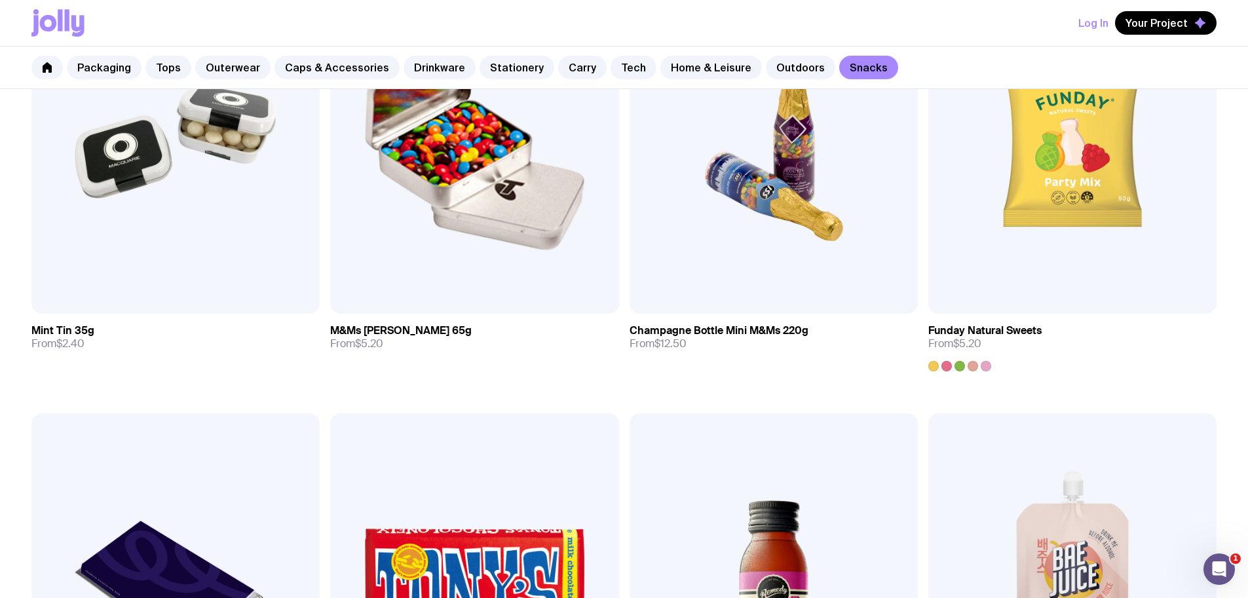
scroll to position [429, 0]
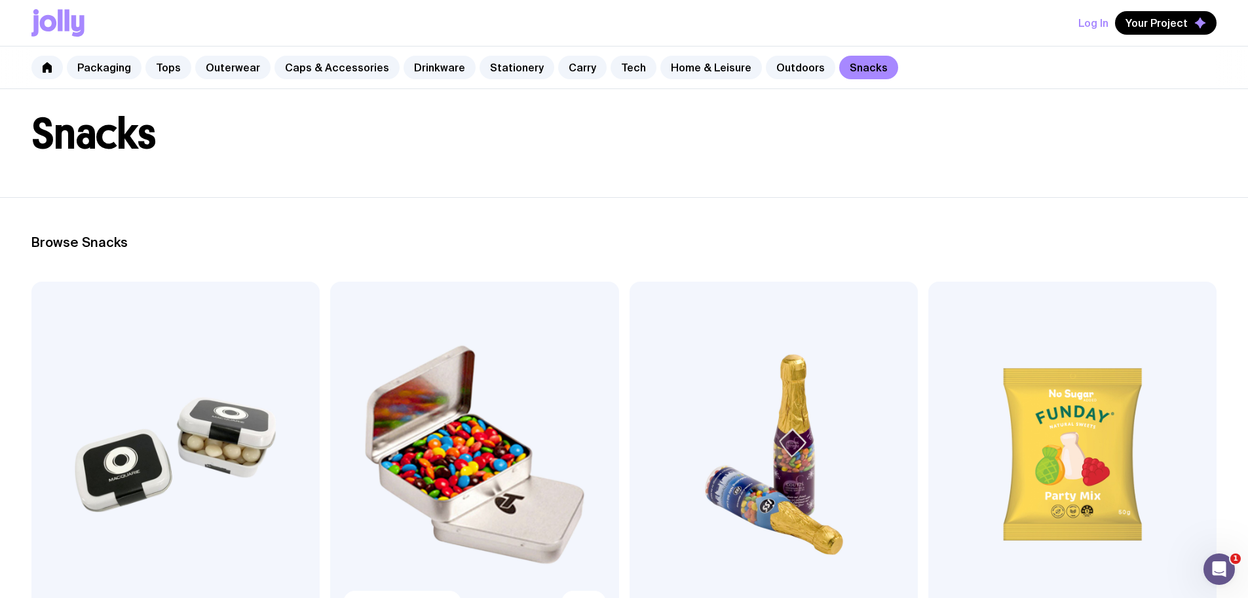
scroll to position [119, 0]
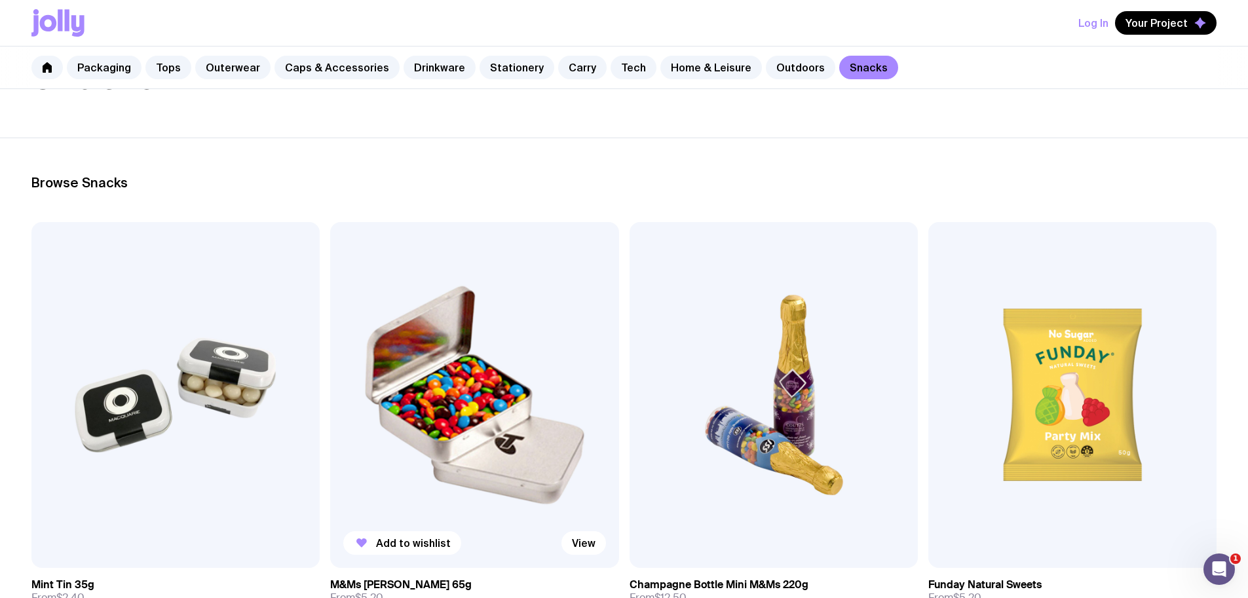
click at [342, 369] on img at bounding box center [474, 395] width 288 height 346
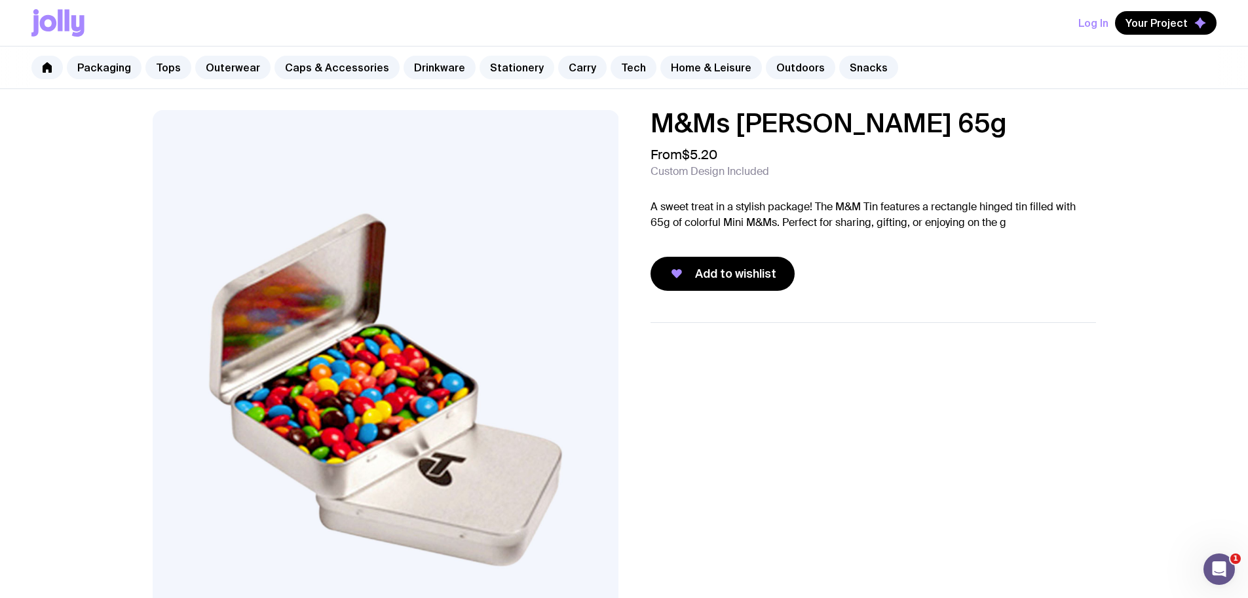
click at [511, 64] on link "Stationery" at bounding box center [516, 68] width 75 height 24
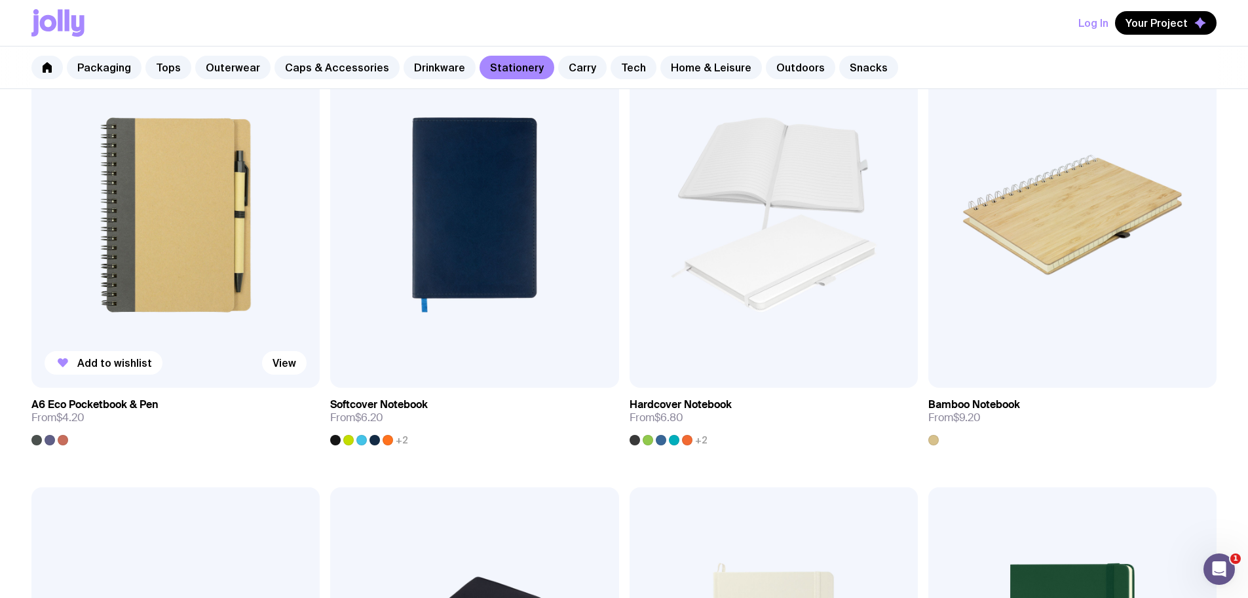
scroll to position [1309, 0]
